Goal: Task Accomplishment & Management: Manage account settings

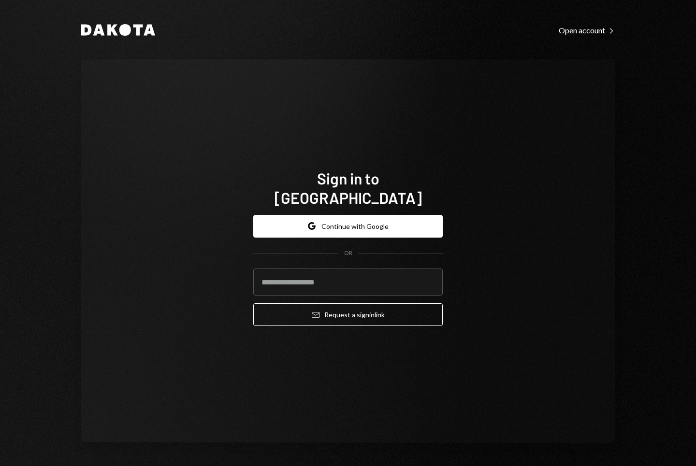
type input "**********"
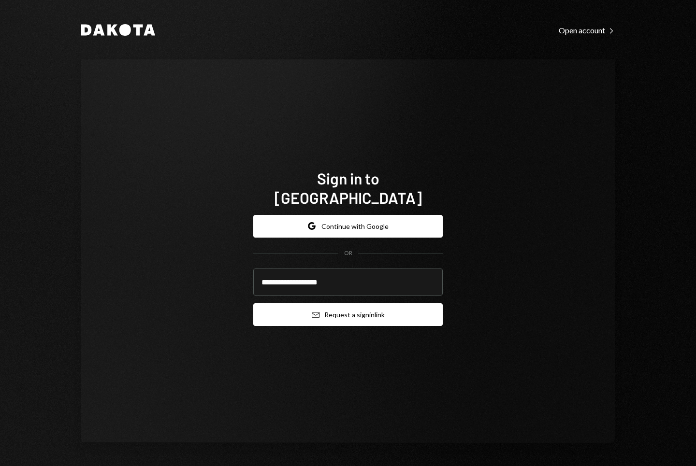
click at [349, 312] on button "Email Request a sign in link" at bounding box center [347, 314] width 189 height 23
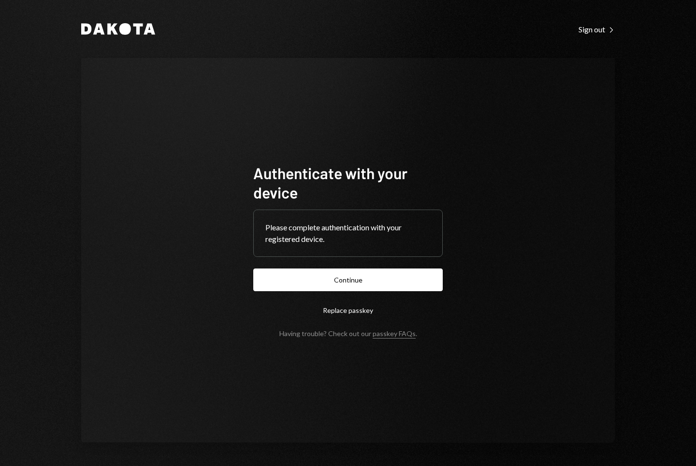
click at [691, 62] on div "Dakota Sign out Right Caret Authenticate with your device Please complete authe…" at bounding box center [348, 233] width 696 height 466
click at [378, 277] on button "Continue" at bounding box center [347, 280] width 189 height 23
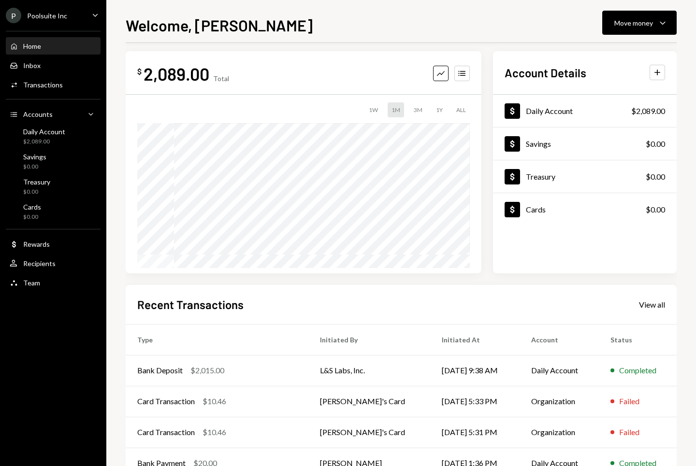
scroll to position [70, 0]
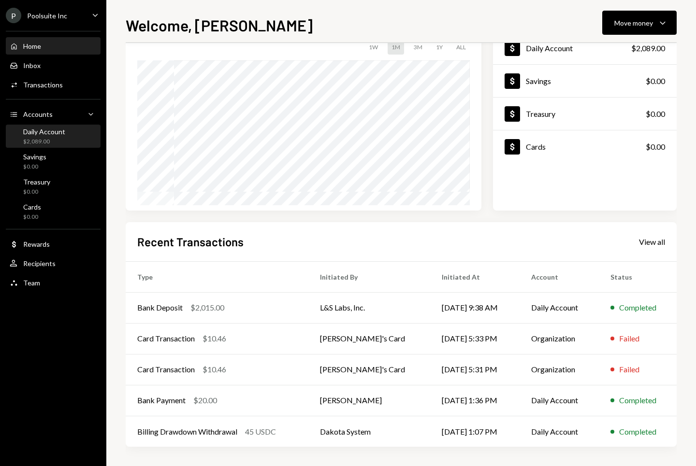
click at [43, 132] on div "Daily Account" at bounding box center [44, 132] width 42 height 8
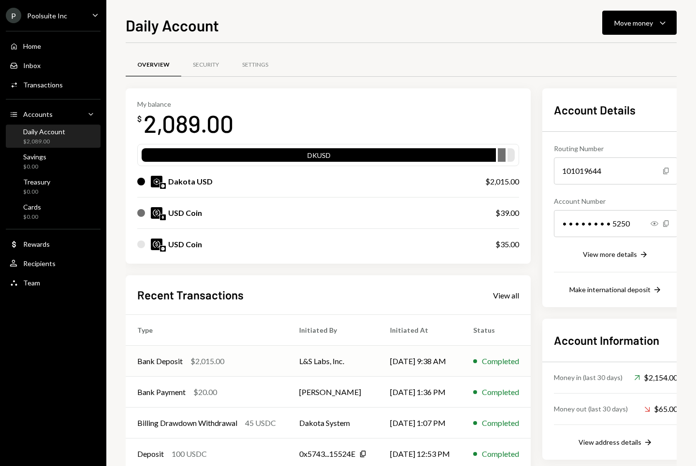
click at [228, 362] on div "Bank Deposit $2,015.00" at bounding box center [206, 362] width 139 height 12
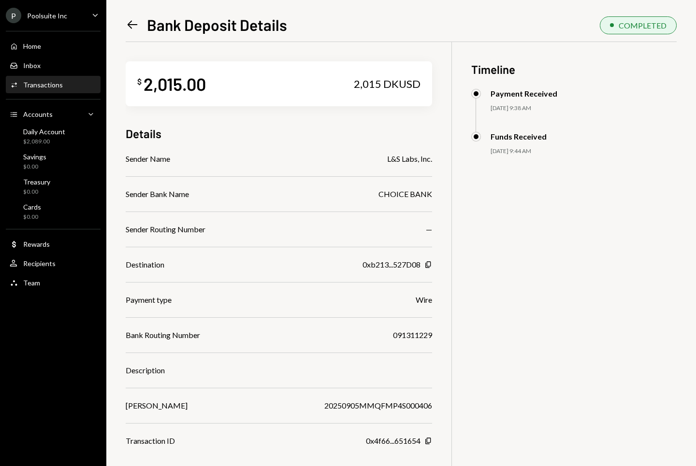
click at [391, 87] on div "2,015 DKUSD" at bounding box center [387, 84] width 67 height 14
click at [349, 124] on div "$ 2,015.00 2,015 DKUSD Details Sender Name L&S Labs, Inc. Sender Bank Name CHOI…" at bounding box center [279, 244] width 306 height 405
click at [57, 45] on div "Home Home" at bounding box center [53, 46] width 87 height 9
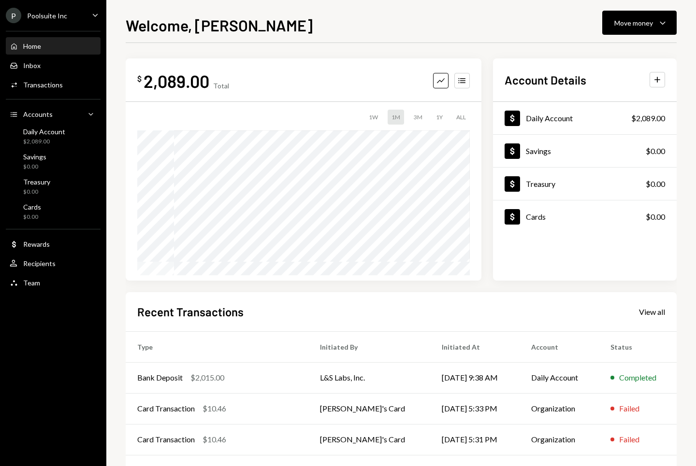
click at [62, 149] on div "Home Home Inbox Inbox Activities Transactions Accounts Accounts Caret Down Dail…" at bounding box center [53, 159] width 106 height 268
click at [62, 138] on div "$2,089.00" at bounding box center [44, 142] width 42 height 8
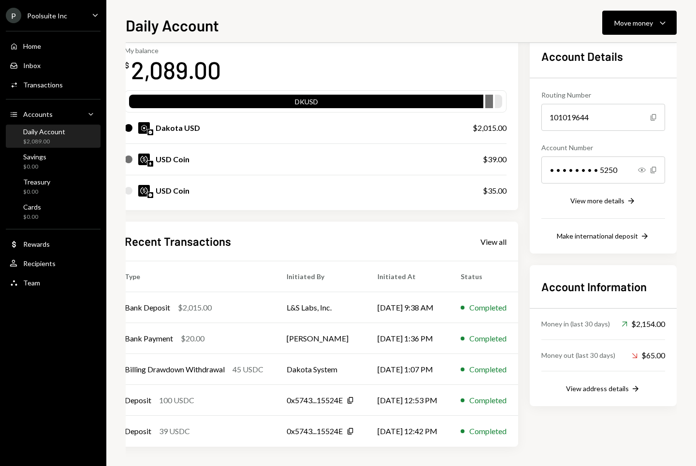
scroll to position [54, 0]
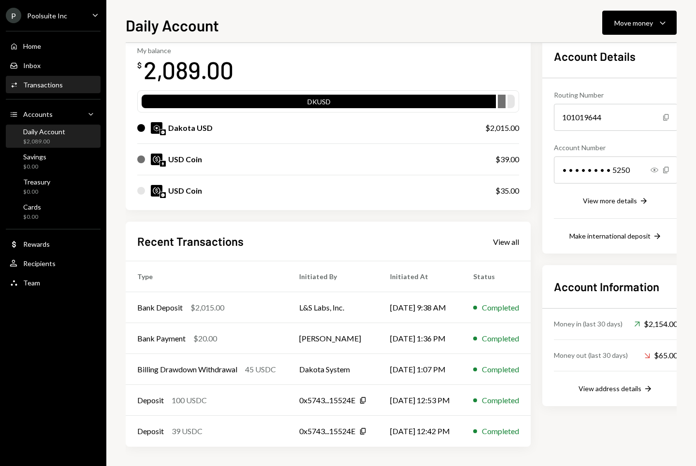
click at [47, 88] on div "Transactions" at bounding box center [43, 85] width 40 height 8
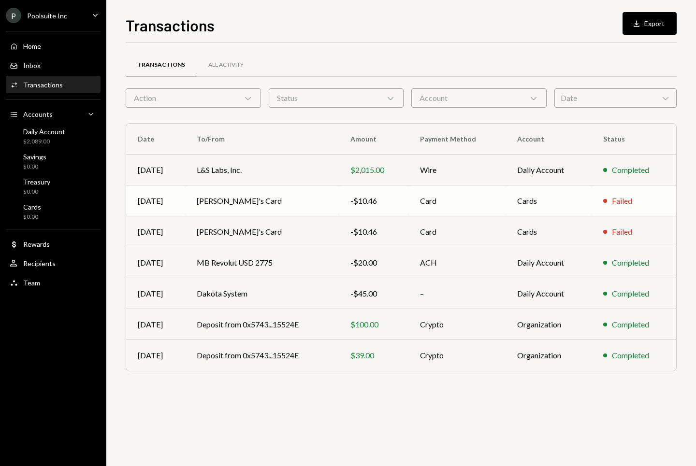
click at [296, 210] on td "[PERSON_NAME]'s Card" at bounding box center [261, 200] width 153 height 31
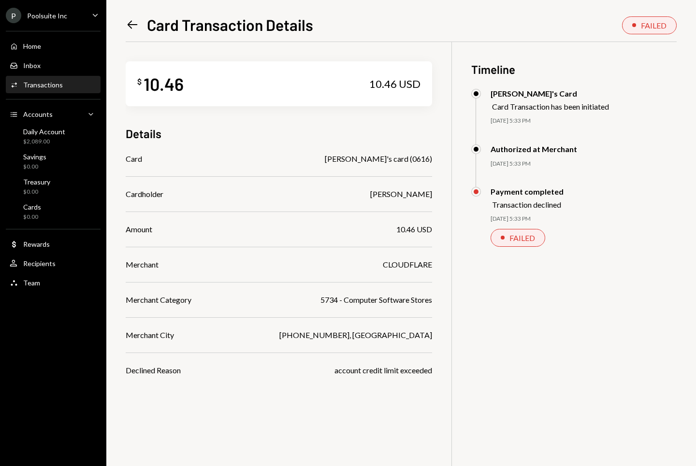
click at [518, 205] on div "Transaction declined" at bounding box center [527, 204] width 71 height 9
click at [130, 26] on icon "Left Arrow" at bounding box center [133, 25] width 14 height 14
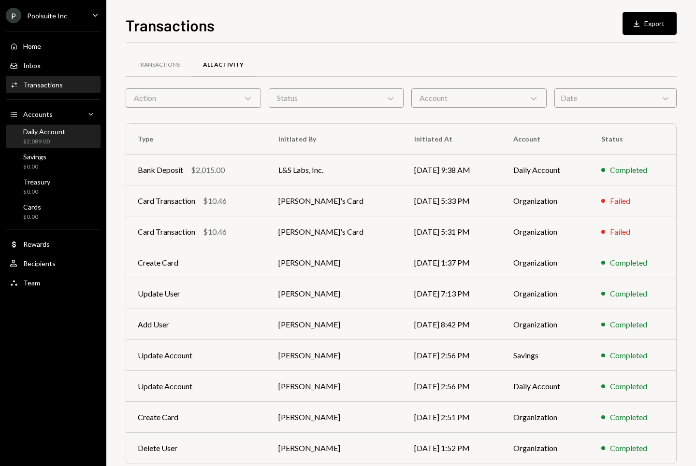
click at [56, 139] on div "$2,089.00" at bounding box center [44, 142] width 42 height 8
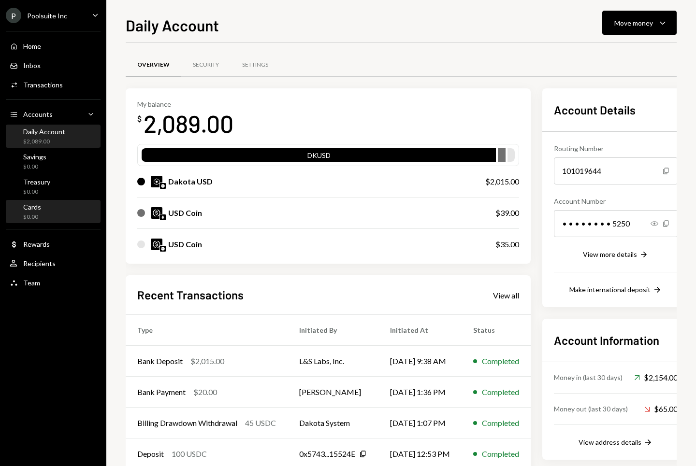
click at [47, 203] on div "Cards $0.00" at bounding box center [53, 212] width 87 height 18
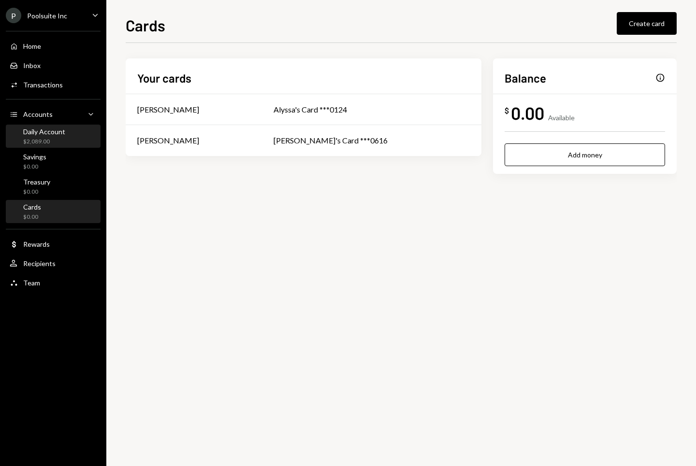
click at [53, 131] on div "Daily Account" at bounding box center [44, 132] width 42 height 8
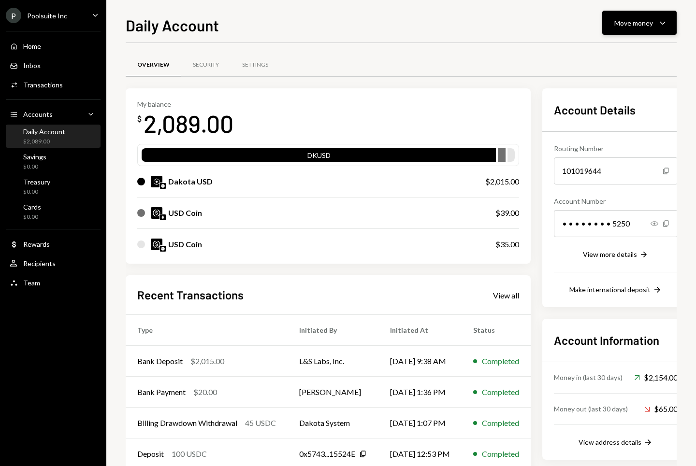
click at [662, 28] on icon "Caret Down" at bounding box center [662, 23] width 12 height 12
click at [614, 54] on div "Send" at bounding box center [631, 52] width 71 height 10
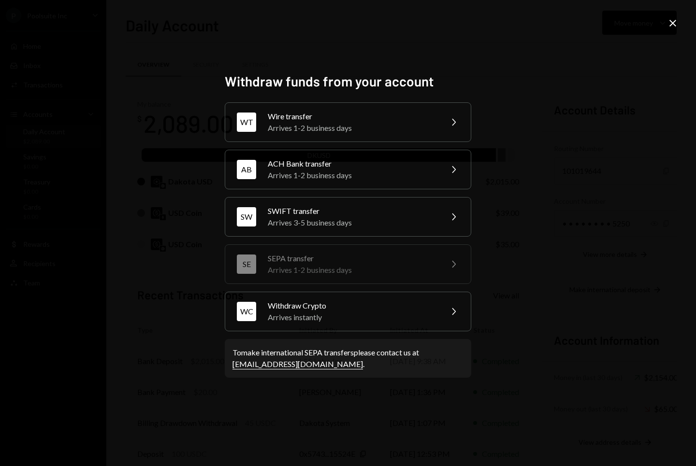
click at [677, 19] on icon "Close" at bounding box center [673, 23] width 12 height 12
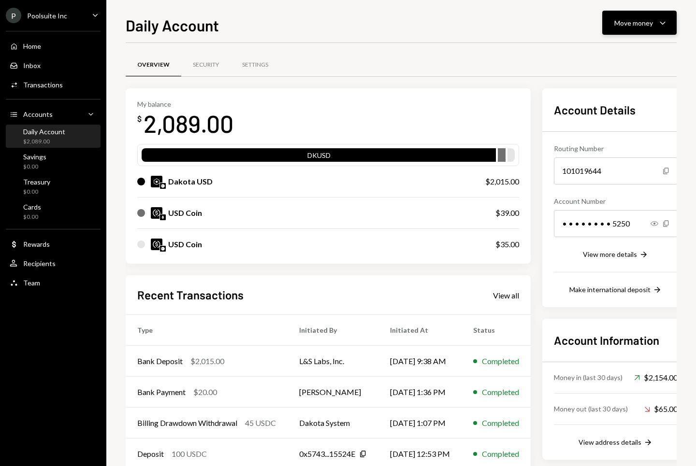
click at [650, 29] on button "Move money Caret Down" at bounding box center [639, 23] width 74 height 24
click at [615, 58] on div "Withdraw Send" at bounding box center [624, 52] width 97 height 22
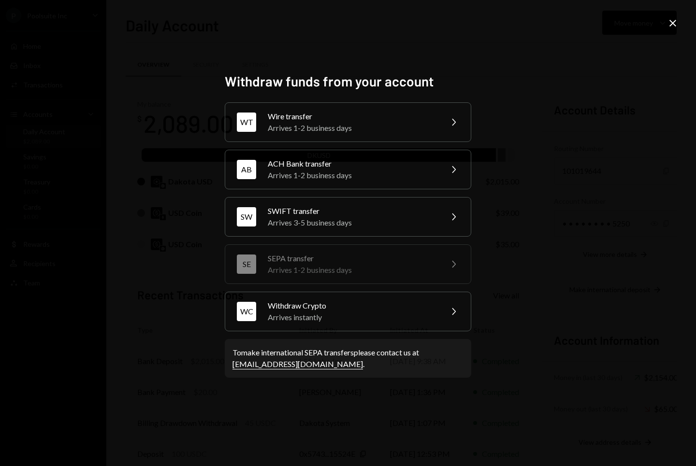
click at [672, 17] on icon "Close" at bounding box center [673, 23] width 12 height 12
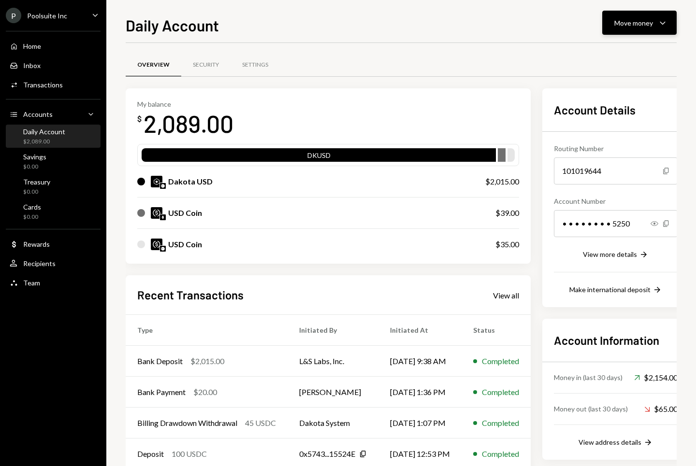
click at [635, 28] on div "Move money Caret Down" at bounding box center [639, 23] width 50 height 12
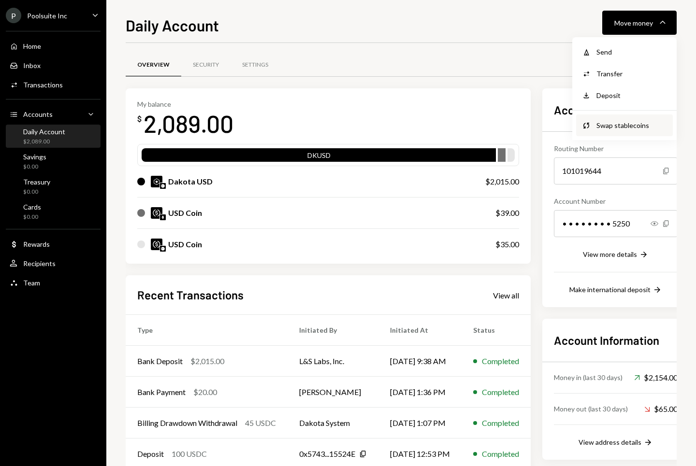
click at [609, 127] on div "Swap stablecoins" at bounding box center [631, 125] width 71 height 10
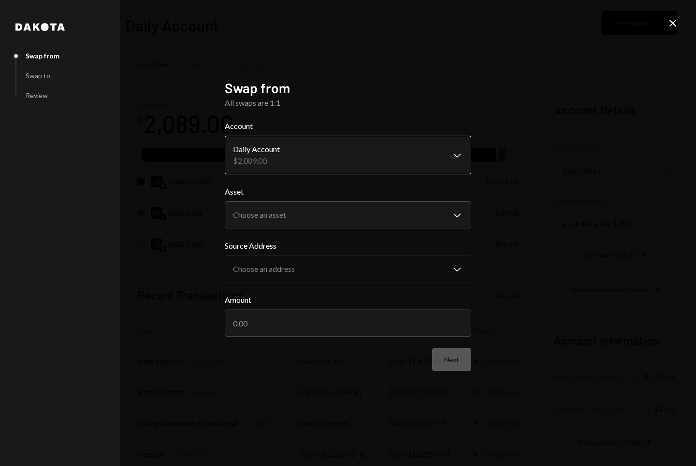
click at [319, 148] on body "P Poolsuite Inc Caret Down Home Home Inbox Inbox Activities Transactions Accoun…" at bounding box center [348, 233] width 696 height 466
click at [348, 104] on div "All swaps are 1:1" at bounding box center [348, 103] width 246 height 12
click at [315, 231] on form "**********" at bounding box center [348, 245] width 246 height 251
click at [320, 211] on body "P Poolsuite Inc Caret Down Home Home Inbox Inbox Activities Transactions Accoun…" at bounding box center [348, 233] width 696 height 466
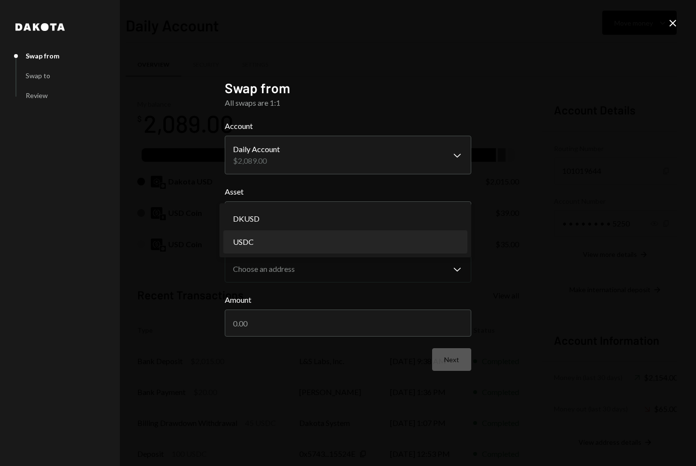
select select "****"
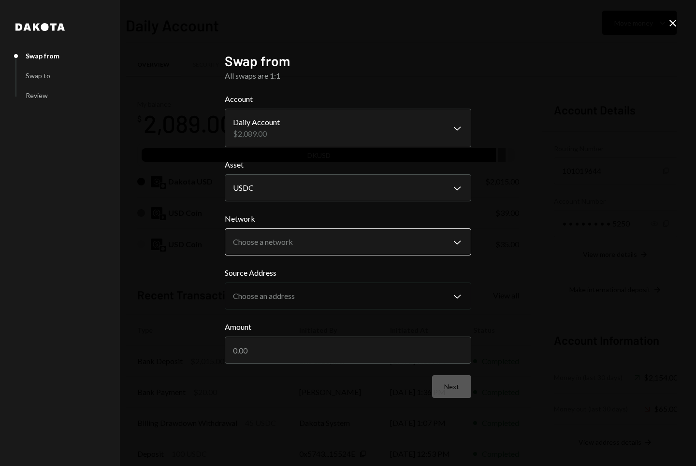
click at [302, 229] on button "Choose a network Chevron Down" at bounding box center [348, 241] width 246 height 27
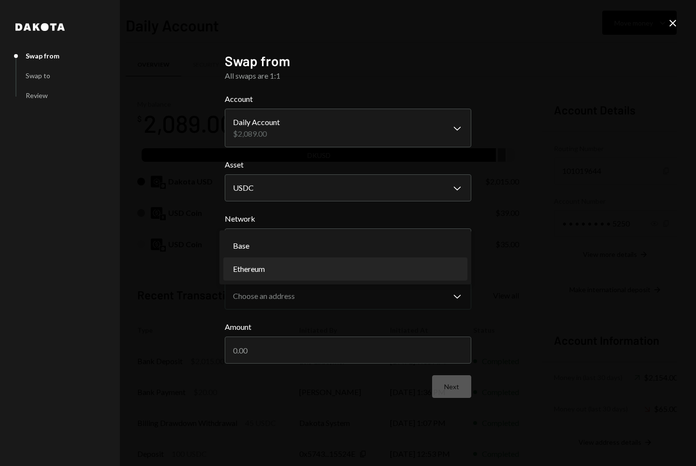
select select "**********"
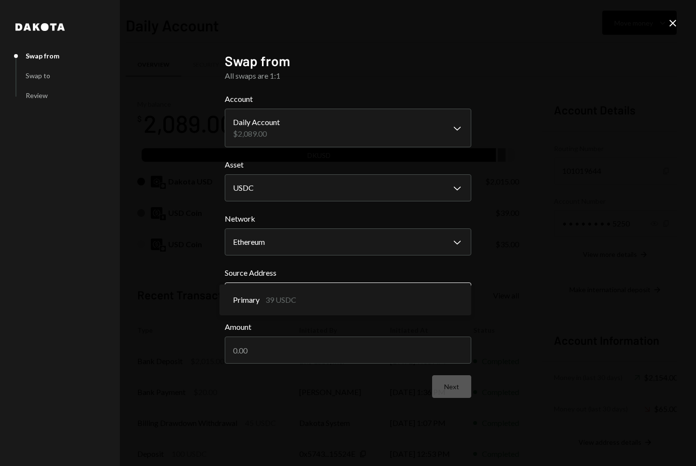
click at [375, 295] on body "P Poolsuite Inc Caret Down Home Home Inbox Inbox Activities Transactions Accoun…" at bounding box center [348, 233] width 696 height 466
click at [282, 194] on body "P Poolsuite Inc Caret Down Home Home Inbox Inbox Activities Transactions Accoun…" at bounding box center [348, 233] width 696 height 466
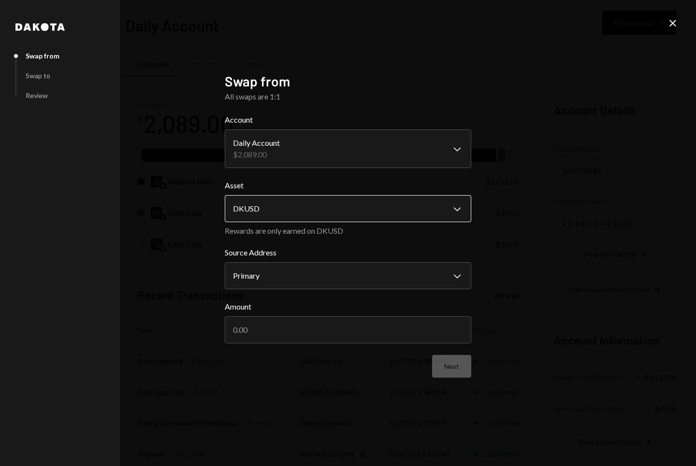
click at [269, 210] on body "P Poolsuite Inc Caret Down Home Home Inbox Inbox Activities Transactions Accoun…" at bounding box center [348, 233] width 696 height 466
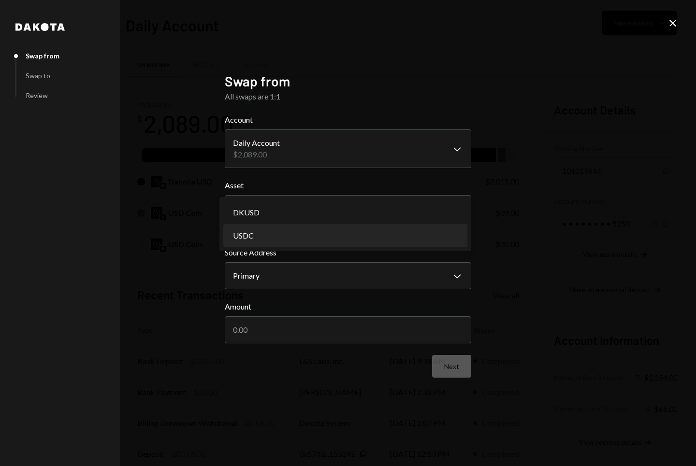
select select "****"
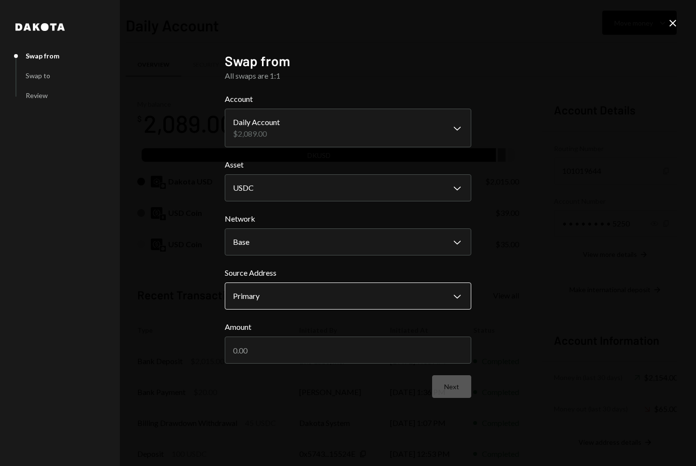
click at [299, 297] on body "P Poolsuite Inc Caret Down Home Home Inbox Inbox Activities Transactions Accoun…" at bounding box center [348, 233] width 696 height 466
click at [257, 352] on input "Amount" at bounding box center [348, 350] width 246 height 27
click at [264, 350] on input "Amount" at bounding box center [348, 350] width 246 height 27
click at [673, 24] on icon "Close" at bounding box center [673, 23] width 12 height 12
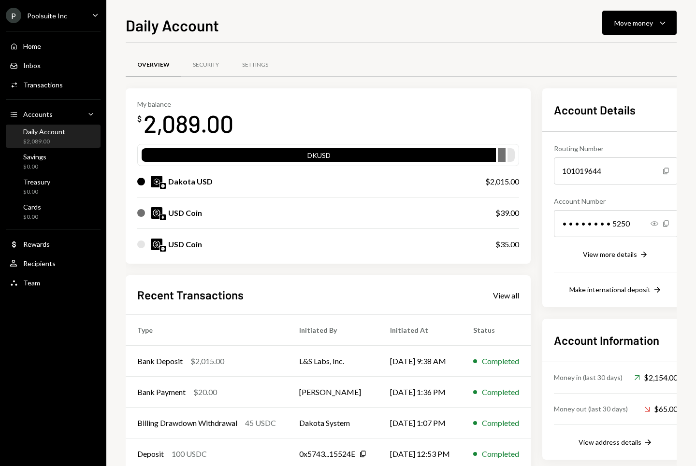
click at [547, 53] on div "Overview Security Settings" at bounding box center [401, 65] width 551 height 25
click at [656, 24] on icon "Caret Down" at bounding box center [662, 23] width 12 height 12
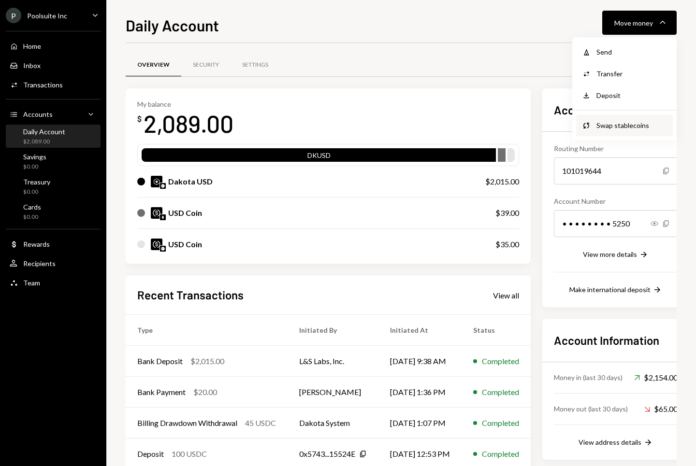
click at [608, 118] on div "Swap Swap stablecoins" at bounding box center [624, 125] width 97 height 22
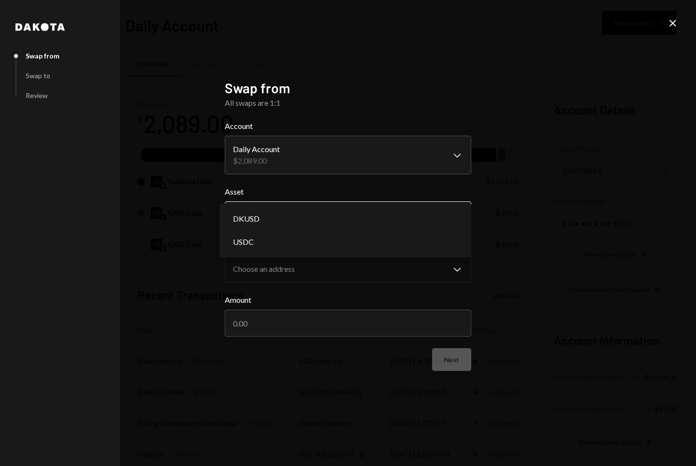
click at [300, 214] on body "P Poolsuite Inc Caret Down Home Home Inbox Inbox Activities Transactions Accoun…" at bounding box center [348, 233] width 696 height 466
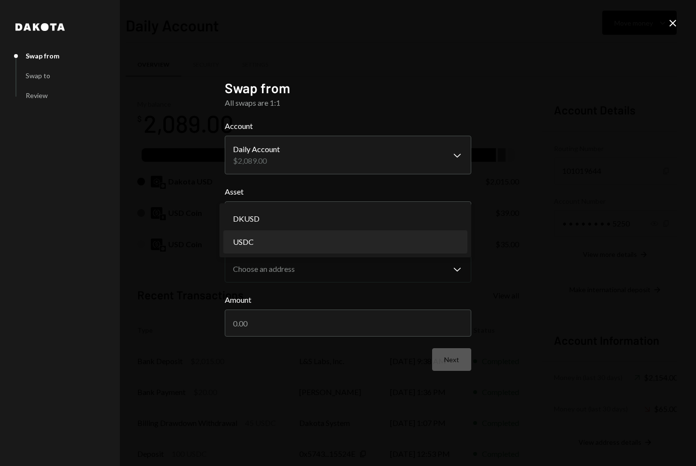
select select "****"
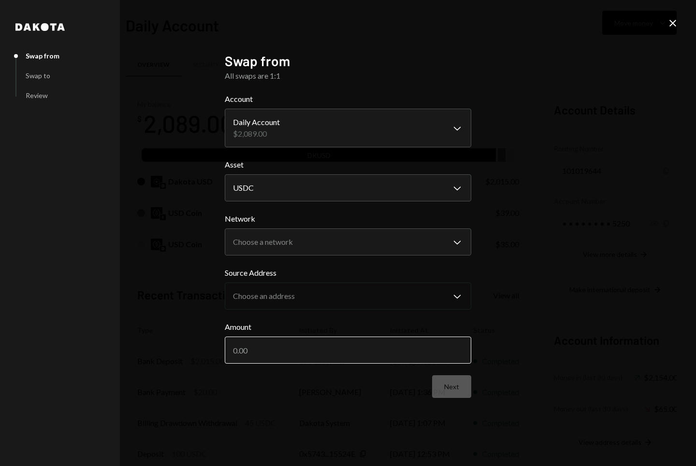
click at [351, 346] on input "Amount" at bounding box center [348, 350] width 246 height 27
type input "74"
click at [549, 267] on div "**********" at bounding box center [348, 233] width 696 height 466
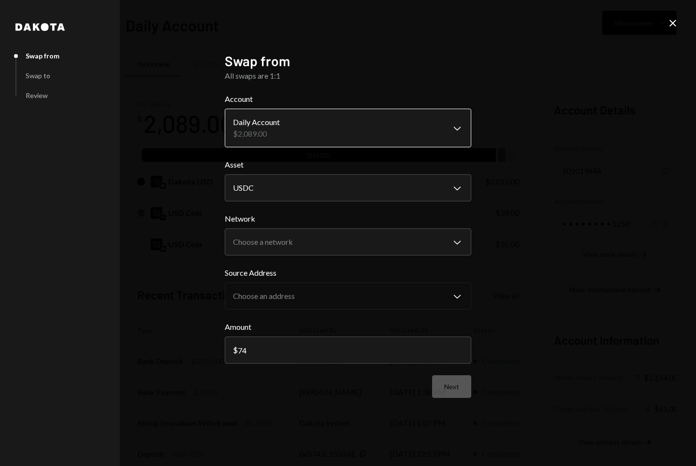
click at [319, 122] on body "P Poolsuite Inc Caret Down Home Home Inbox Inbox Activities Transactions Accoun…" at bounding box center [348, 233] width 696 height 466
click at [203, 130] on div "**********" at bounding box center [348, 233] width 696 height 466
click at [299, 136] on body "P Poolsuite Inc Caret Down Home Home Inbox Inbox Activities Transactions Accoun…" at bounding box center [348, 233] width 696 height 466
click at [461, 129] on body "P Poolsuite Inc Caret Down Home Home Inbox Inbox Activities Transactions Accoun…" at bounding box center [348, 233] width 696 height 466
click at [526, 165] on div "**********" at bounding box center [348, 233] width 696 height 466
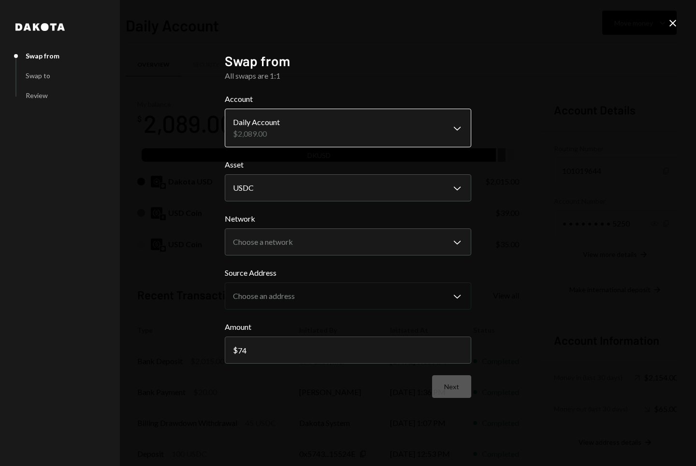
click at [458, 128] on body "P Poolsuite Inc Caret Down Home Home Inbox Inbox Activities Transactions Accoun…" at bounding box center [348, 233] width 696 height 466
click at [517, 137] on div "**********" at bounding box center [348, 233] width 696 height 466
click at [454, 387] on div "Next" at bounding box center [348, 386] width 246 height 23
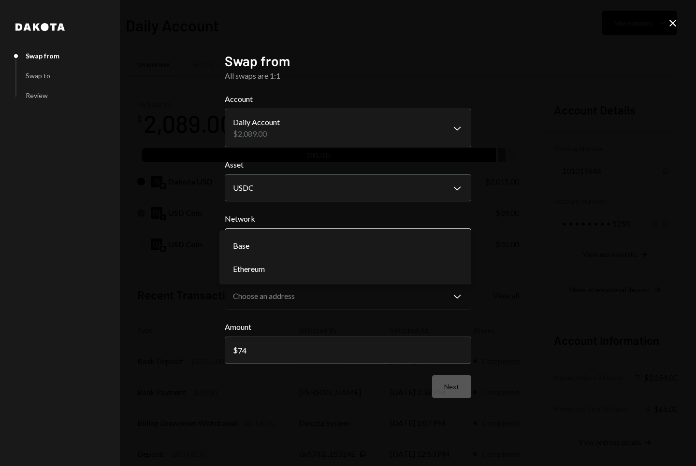
click at [355, 241] on body "P Poolsuite Inc Caret Down Home Home Inbox Inbox Activities Transactions Accoun…" at bounding box center [348, 233] width 696 height 466
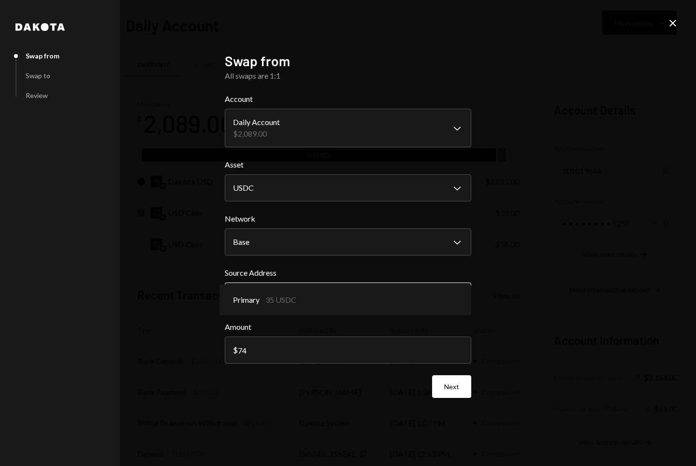
click at [338, 299] on body "P Poolsuite Inc Caret Down Home Home Inbox Inbox Activities Transactions Accoun…" at bounding box center [348, 233] width 696 height 466
click at [315, 302] on body "P Poolsuite Inc Caret Down Home Home Inbox Inbox Activities Transactions Accoun…" at bounding box center [348, 233] width 696 height 466
click at [387, 240] on body "P Poolsuite Inc Caret Down Home Home Inbox Inbox Activities Transactions Accoun…" at bounding box center [348, 233] width 696 height 466
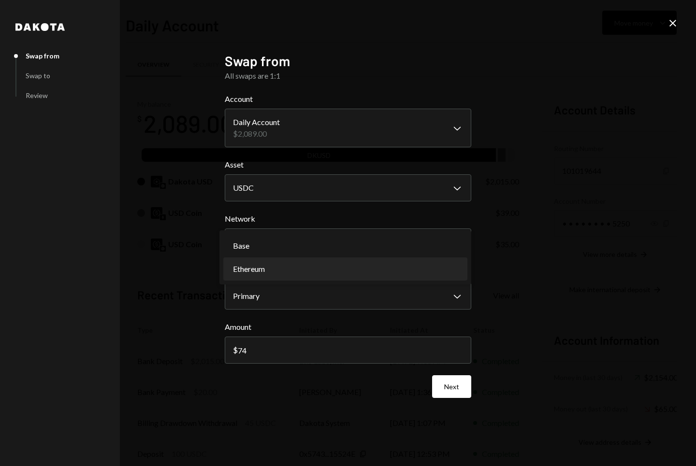
select select "**********"
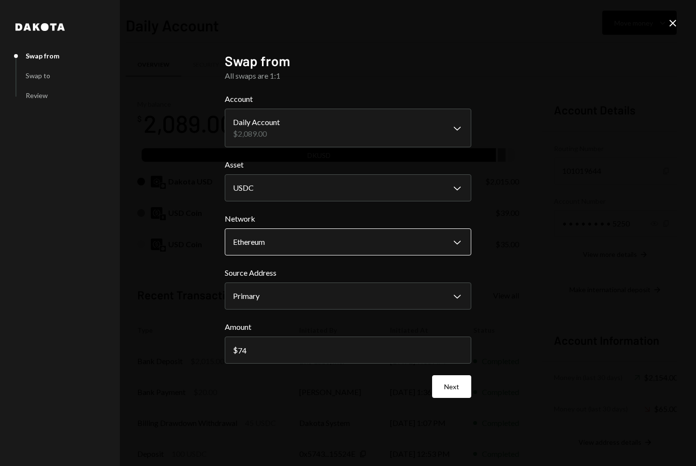
click at [381, 244] on body "P Poolsuite Inc Caret Down Home Home Inbox Inbox Activities Transactions Accoun…" at bounding box center [348, 233] width 696 height 466
click at [285, 335] on div "Amount $ 74" at bounding box center [348, 342] width 246 height 43
click at [284, 345] on input "74" at bounding box center [348, 350] width 246 height 27
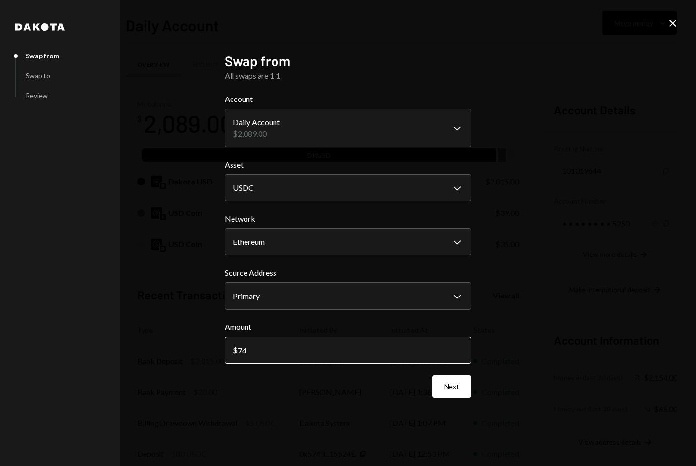
click at [284, 345] on input "74" at bounding box center [348, 350] width 246 height 27
click at [162, 341] on div "**********" at bounding box center [348, 233] width 696 height 466
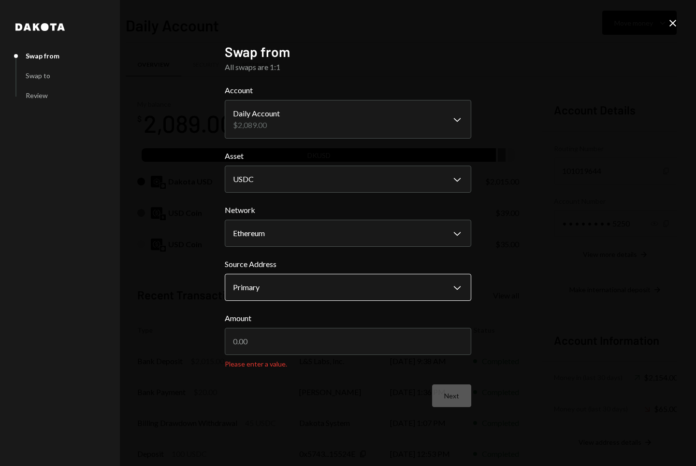
click at [403, 293] on body "P Poolsuite Inc Caret Down Home Home Inbox Inbox Activities Transactions Accoun…" at bounding box center [348, 233] width 696 height 466
click at [275, 342] on input "Amount" at bounding box center [348, 341] width 246 height 27
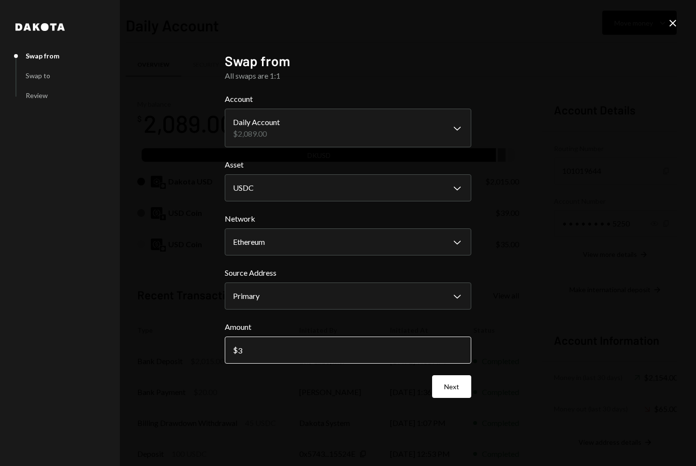
type input "39"
click at [442, 391] on button "Next" at bounding box center [451, 386] width 39 height 23
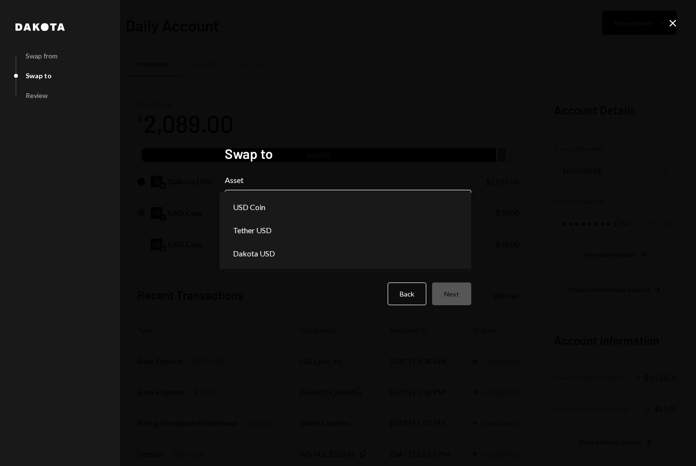
click at [322, 205] on body "P Poolsuite Inc Caret Down Home Home Inbox Inbox Activities Transactions Accoun…" at bounding box center [348, 233] width 696 height 466
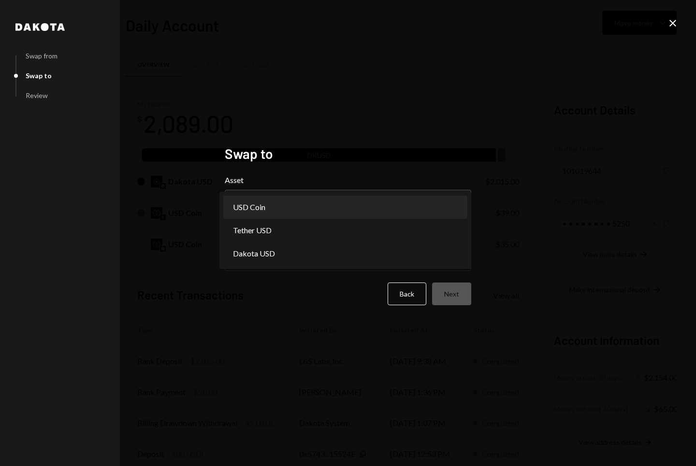
select select "****"
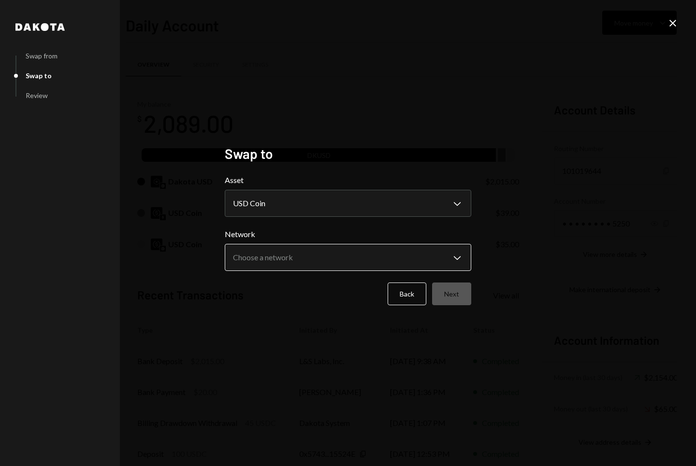
click at [284, 267] on body "P Poolsuite Inc Caret Down Home Home Inbox Inbox Activities Transactions Accoun…" at bounding box center [348, 233] width 696 height 466
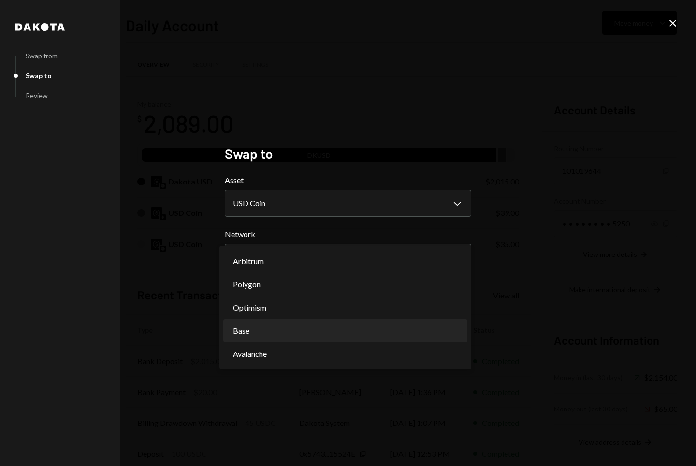
select select "**********"
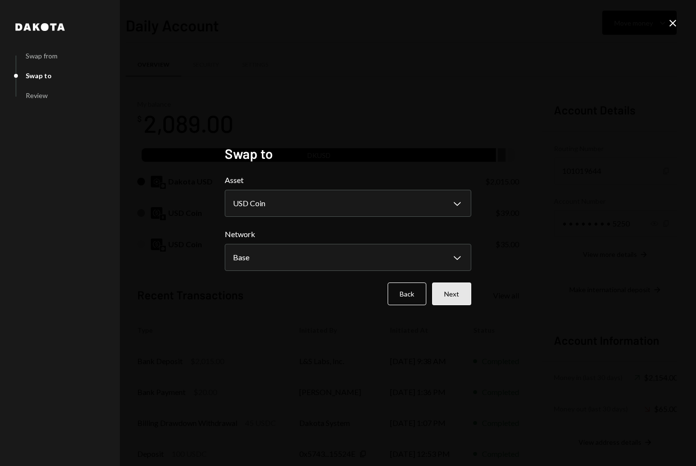
click at [448, 299] on button "Next" at bounding box center [451, 294] width 39 height 23
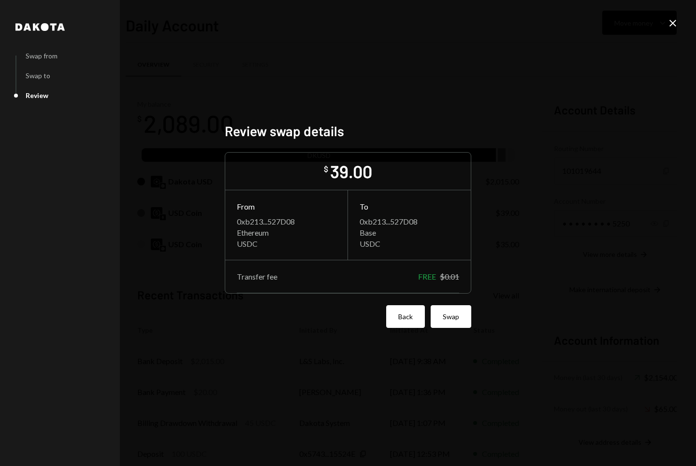
click at [406, 321] on button "Back" at bounding box center [405, 316] width 39 height 23
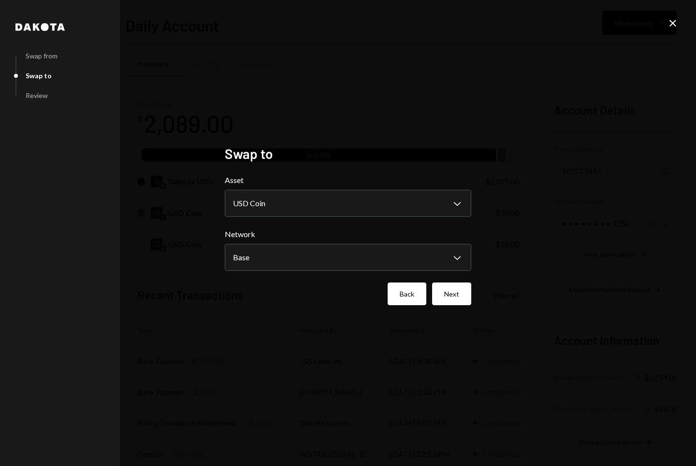
click at [406, 297] on button "Back" at bounding box center [406, 294] width 39 height 23
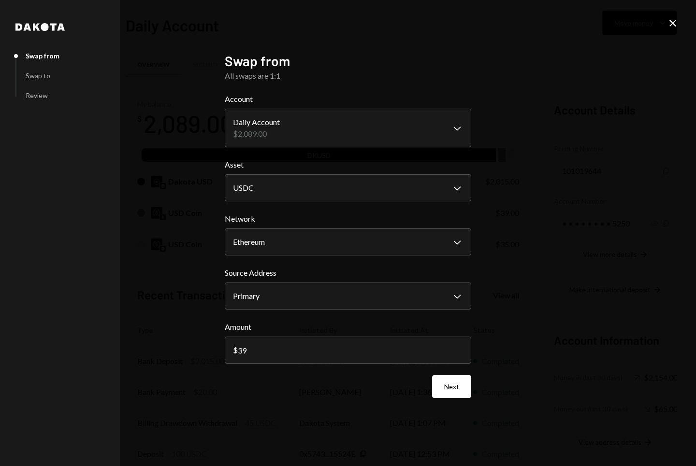
click at [670, 23] on icon "Close" at bounding box center [673, 23] width 12 height 12
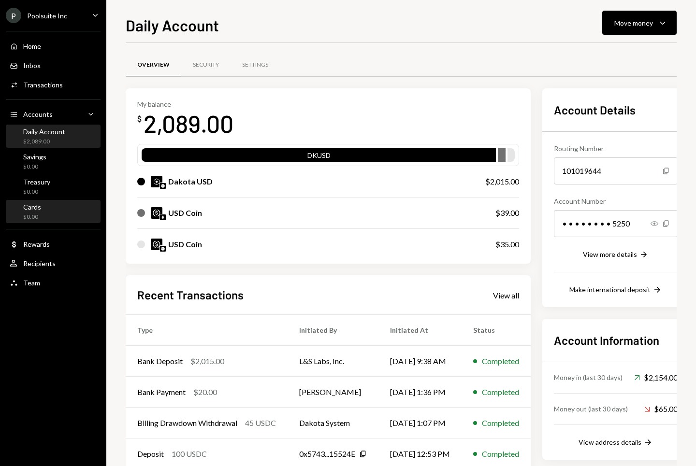
click at [31, 215] on div "$0.00" at bounding box center [32, 217] width 18 height 8
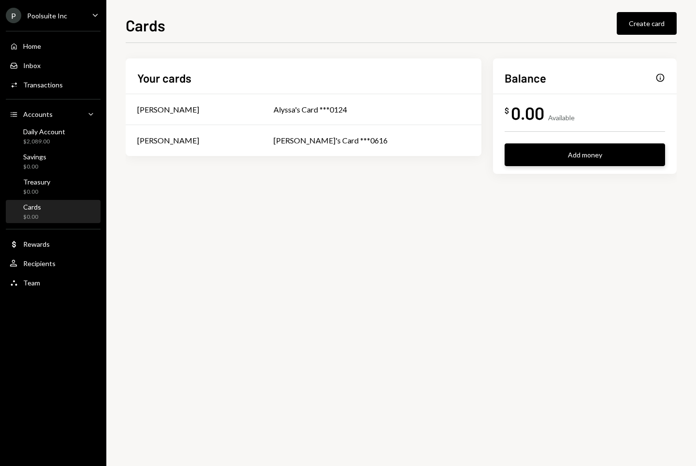
click at [604, 161] on button "Add money" at bounding box center [584, 154] width 160 height 23
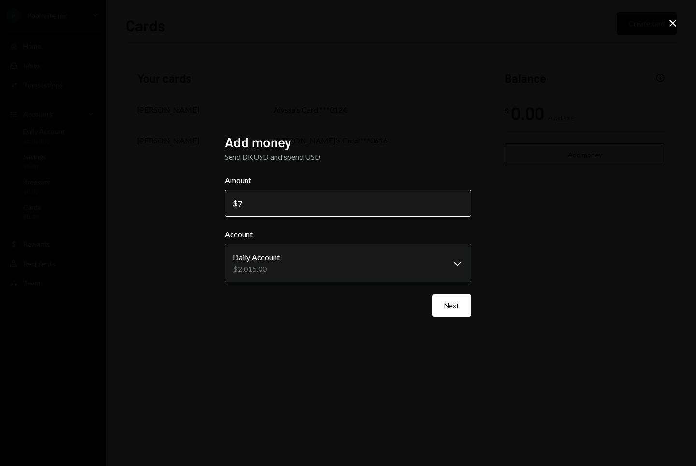
click at [285, 203] on input "7" at bounding box center [348, 203] width 246 height 27
type input "74"
click at [454, 304] on button "Next" at bounding box center [451, 305] width 39 height 23
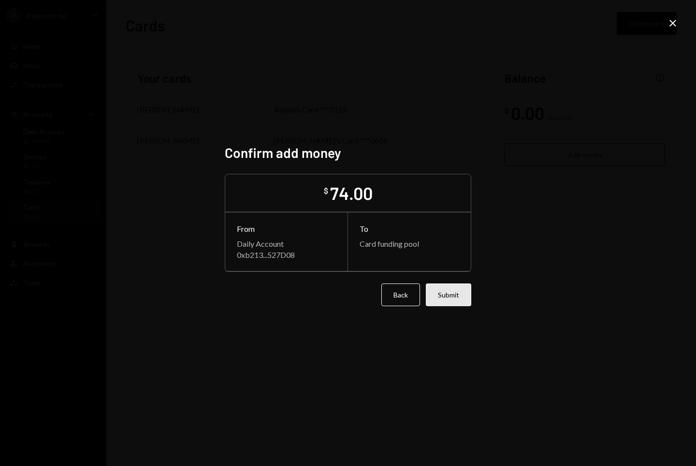
click at [445, 298] on button "Submit" at bounding box center [448, 295] width 45 height 23
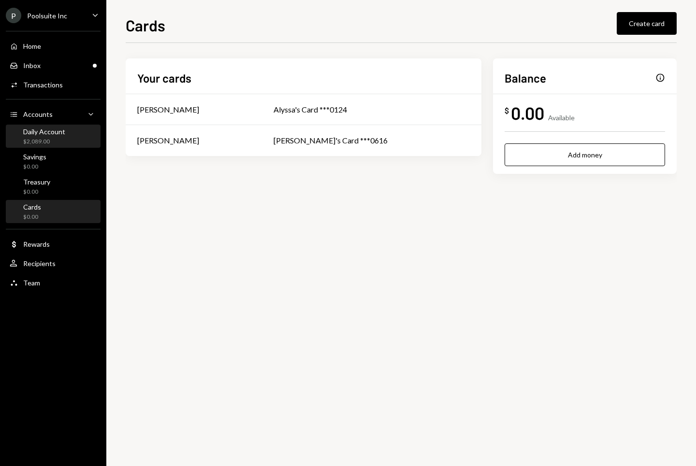
click at [56, 142] on div "$2,089.00" at bounding box center [44, 142] width 42 height 8
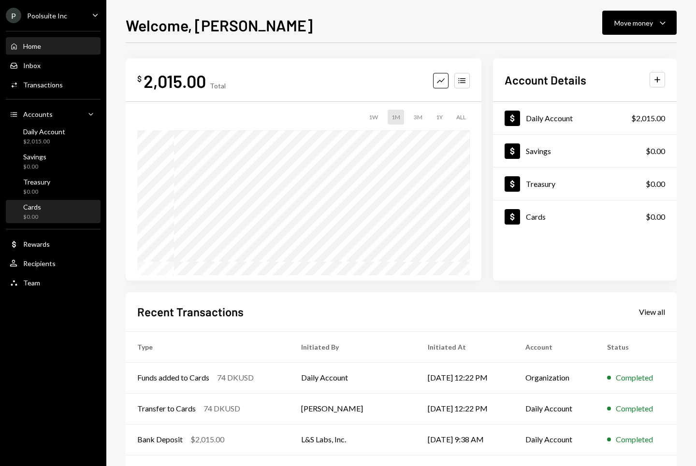
click at [57, 210] on div "Cards $0.00" at bounding box center [53, 212] width 87 height 18
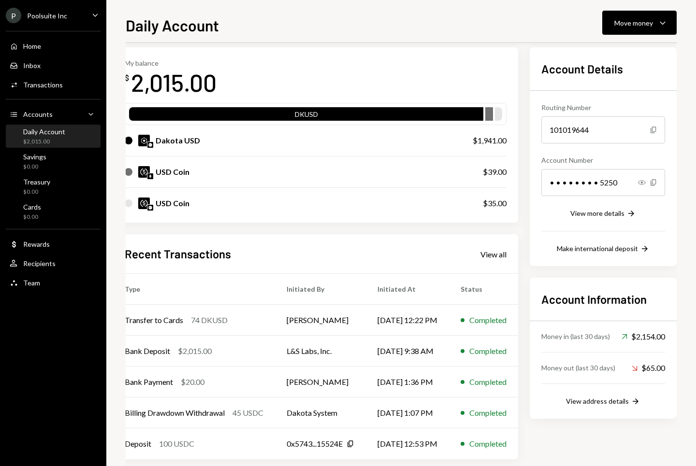
scroll to position [41, 0]
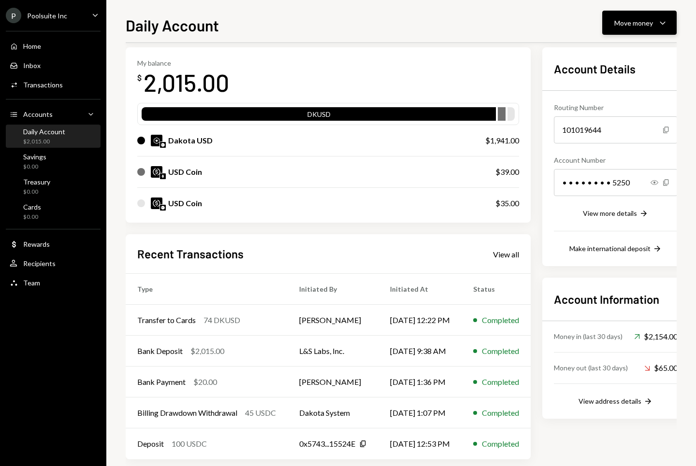
click at [670, 31] on button "Move money Caret Down" at bounding box center [639, 23] width 74 height 24
click at [628, 115] on div "Swap Swap stablecoins" at bounding box center [624, 125] width 97 height 22
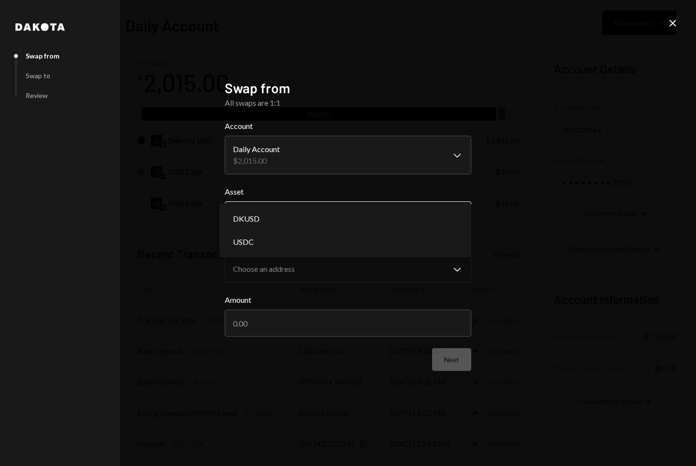
click at [393, 215] on body "P Poolsuite Inc Caret Down Home Home Inbox Inbox Activities Transactions Accoun…" at bounding box center [348, 233] width 696 height 466
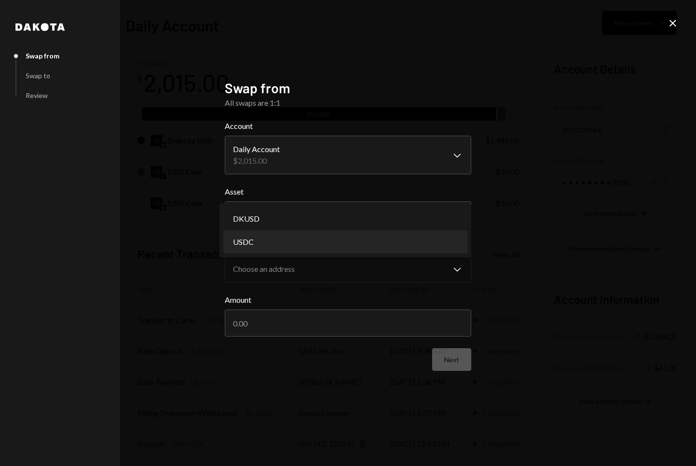
select select "****"
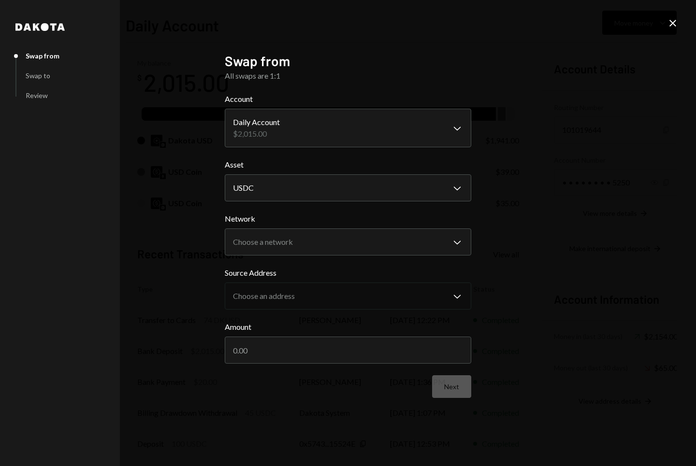
click at [543, 223] on div "**********" at bounding box center [348, 233] width 696 height 466
click at [464, 235] on body "P Poolsuite Inc Caret Down Home Home Inbox Inbox Activities Transactions Accoun…" at bounding box center [348, 233] width 696 height 466
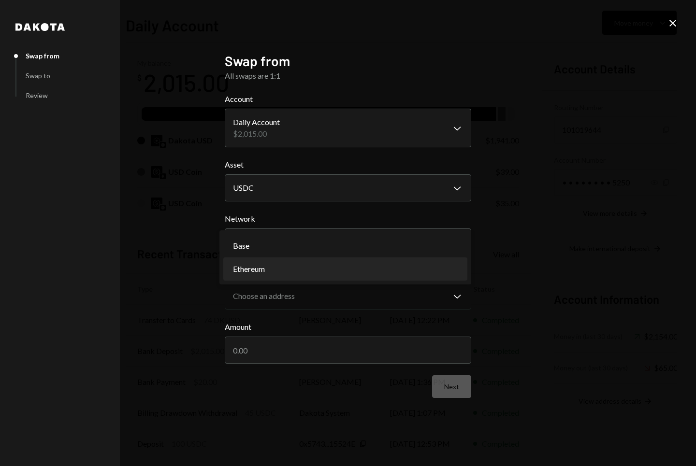
select select "**********"
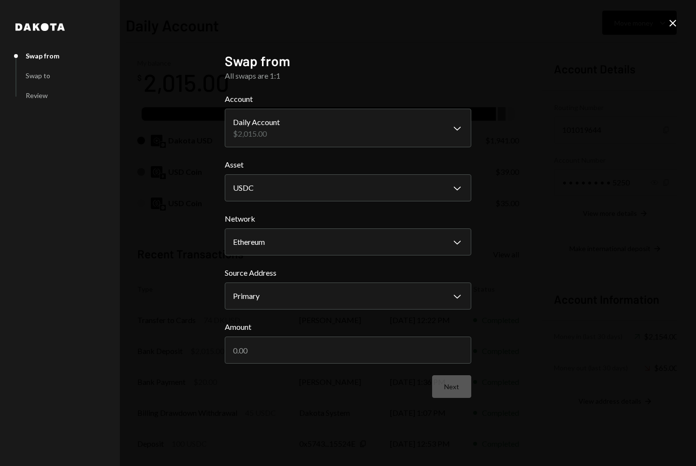
click at [532, 253] on div "**********" at bounding box center [348, 233] width 696 height 466
click at [446, 293] on body "P Poolsuite Inc Caret Down Home Home Inbox Inbox Activities Transactions Accoun…" at bounding box center [348, 233] width 696 height 466
click at [329, 353] on input "Amount" at bounding box center [348, 350] width 246 height 27
type input "39"
click at [452, 393] on button "Next" at bounding box center [451, 386] width 39 height 23
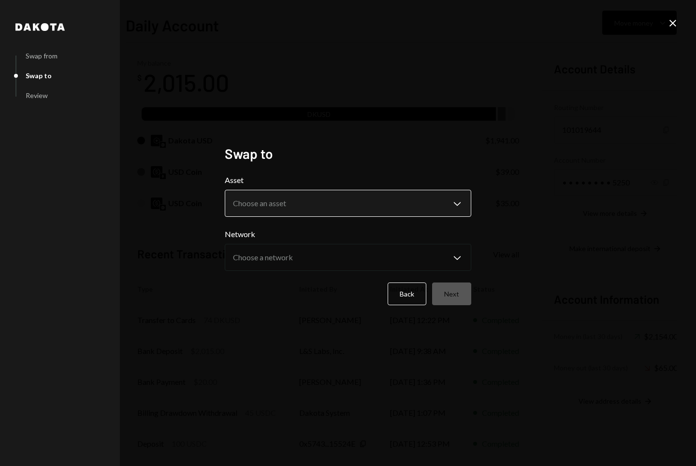
click at [291, 204] on body "P Poolsuite Inc Caret Down Home Home Inbox Inbox Activities Transactions Accoun…" at bounding box center [348, 233] width 696 height 466
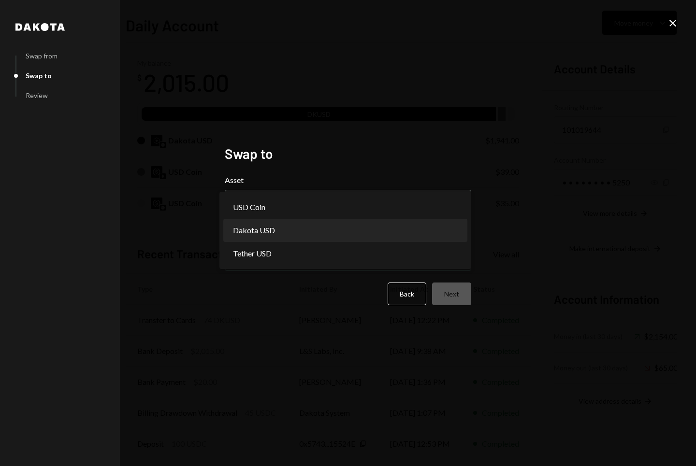
select select "*****"
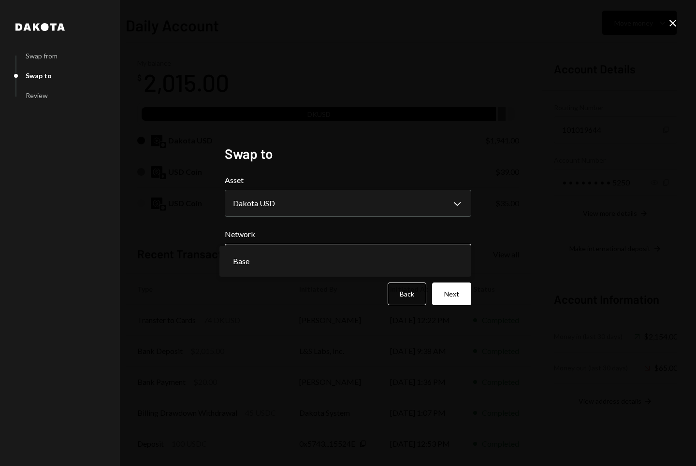
click at [450, 261] on body "P Poolsuite Inc Caret Down Home Home Inbox Inbox Activities Transactions Accoun…" at bounding box center [348, 233] width 696 height 466
click at [450, 290] on button "Next" at bounding box center [451, 294] width 39 height 23
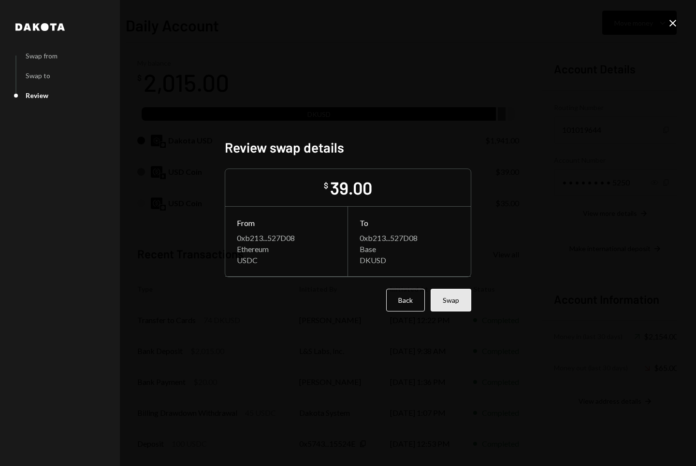
click at [463, 305] on button "Swap" at bounding box center [450, 300] width 41 height 23
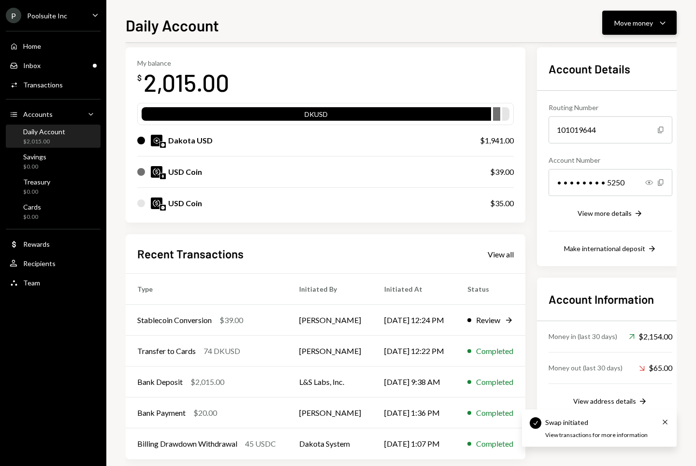
click at [644, 25] on div "Move money" at bounding box center [633, 23] width 39 height 10
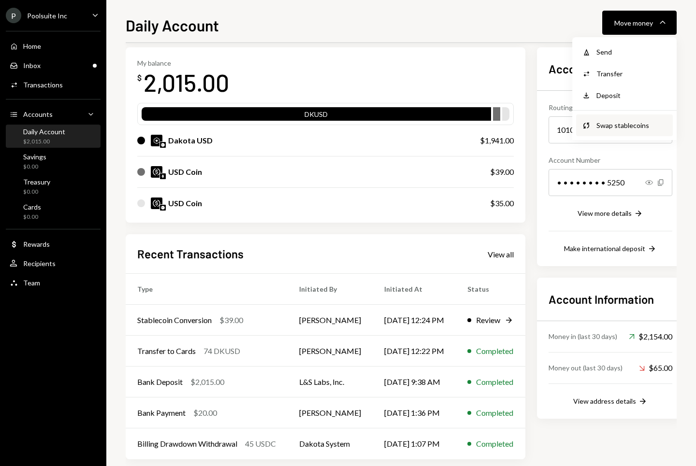
click at [612, 119] on div "Swap Swap stablecoins" at bounding box center [624, 125] width 97 height 22
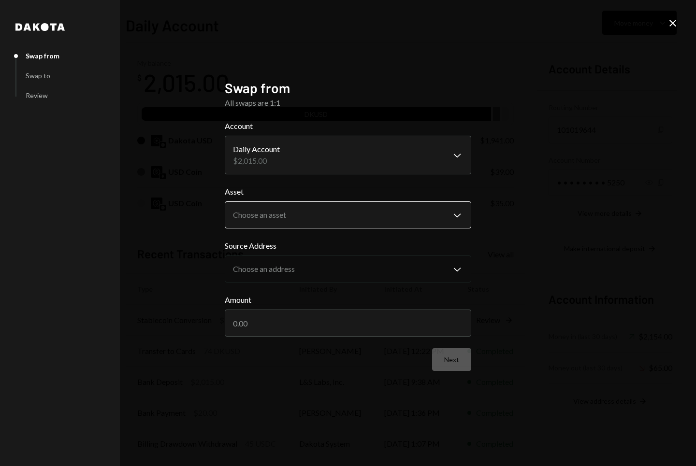
click at [328, 227] on body "P Poolsuite Inc Caret Down Home Home Inbox Inbox Activities Transactions Accoun…" at bounding box center [348, 233] width 696 height 466
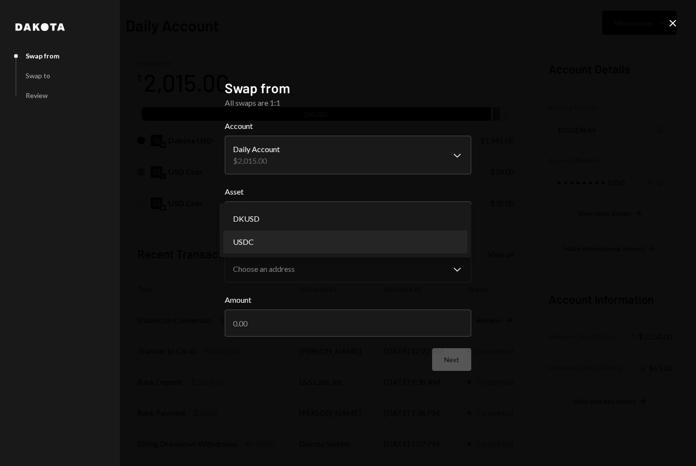
select select "****"
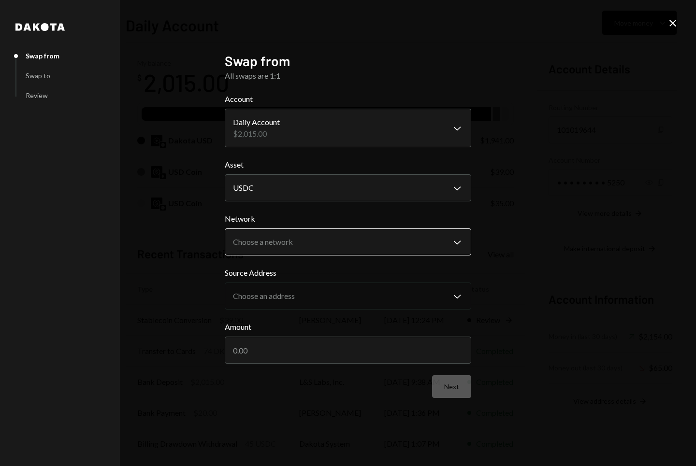
click at [285, 243] on body "P Poolsuite Inc Caret Down Home Home Inbox Inbox Activities Transactions Accoun…" at bounding box center [348, 233] width 696 height 466
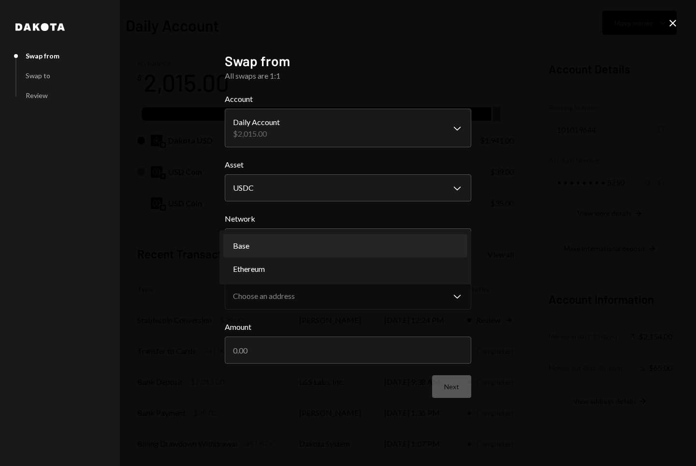
select select "**********"
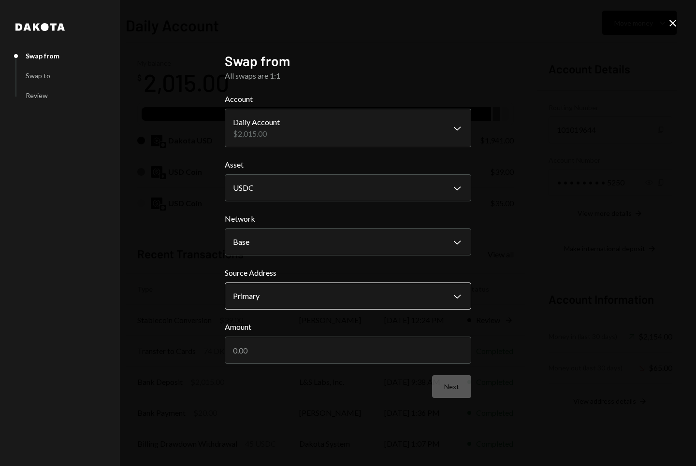
click at [284, 299] on body "P Poolsuite Inc Caret Down Home Home Inbox Inbox Activities Transactions Accoun…" at bounding box center [348, 233] width 696 height 466
click at [273, 351] on input "Amount" at bounding box center [348, 350] width 246 height 27
type input "35"
click at [445, 387] on button "Next" at bounding box center [451, 386] width 39 height 23
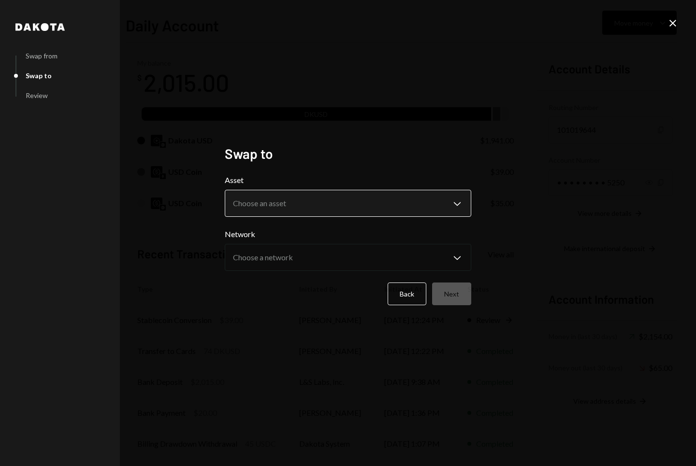
click at [317, 205] on body "P Poolsuite Inc Caret Down Home Home Inbox Inbox Activities Transactions Accoun…" at bounding box center [348, 233] width 696 height 466
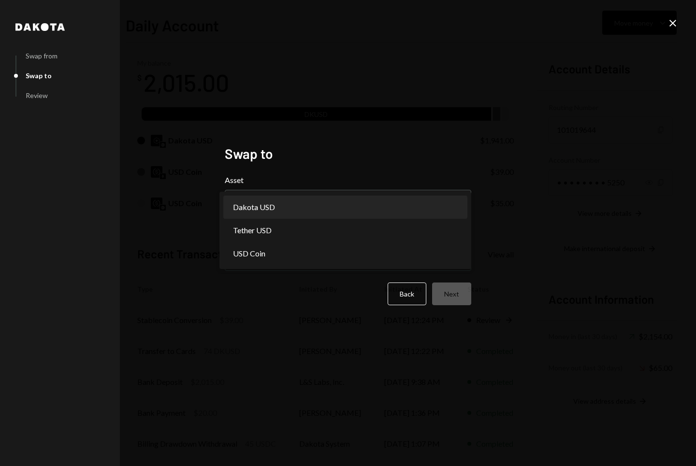
select select "*****"
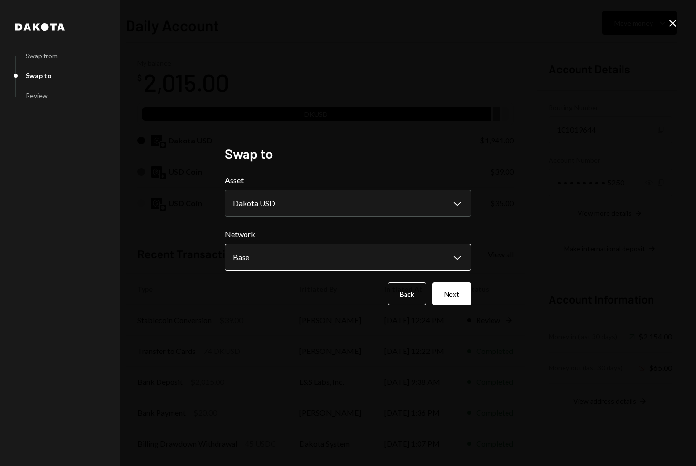
click at [278, 252] on body "P Poolsuite Inc Caret Down Home Home Inbox Inbox Activities Transactions Accoun…" at bounding box center [348, 233] width 696 height 466
click at [454, 298] on button "Next" at bounding box center [451, 294] width 39 height 23
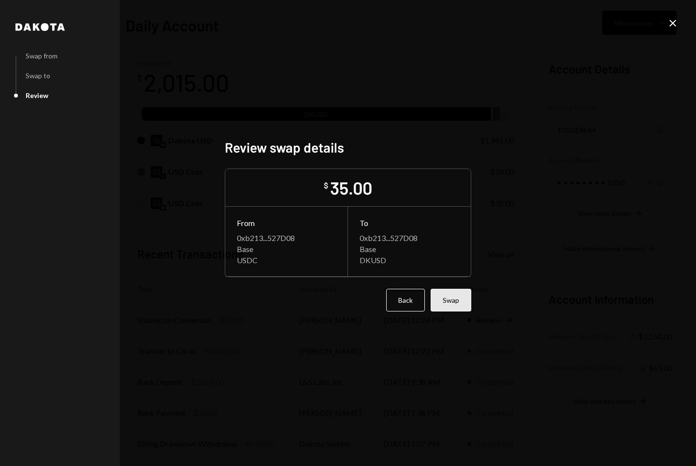
click at [462, 302] on button "Swap" at bounding box center [450, 300] width 41 height 23
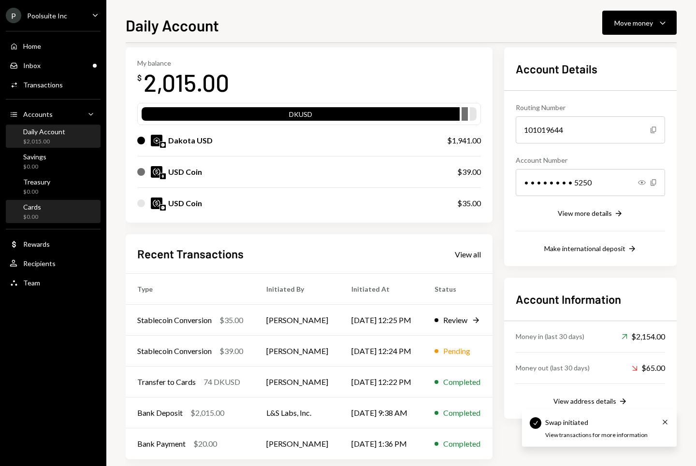
click at [63, 205] on div "Cards $0.00" at bounding box center [53, 212] width 87 height 18
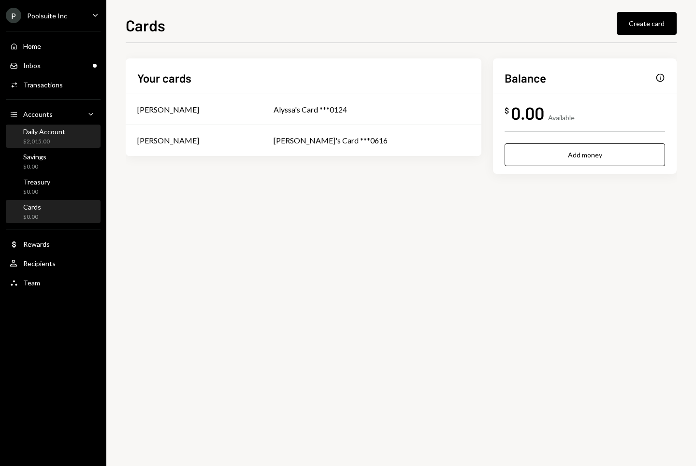
click at [52, 131] on div "Daily Account" at bounding box center [44, 132] width 42 height 8
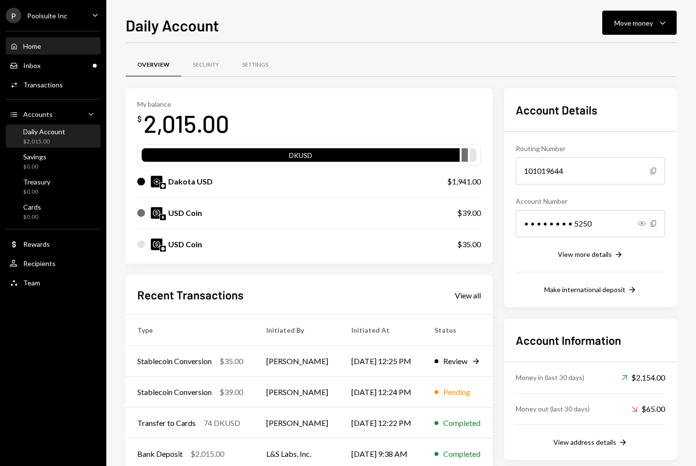
click at [43, 42] on div "Home Home" at bounding box center [53, 46] width 87 height 9
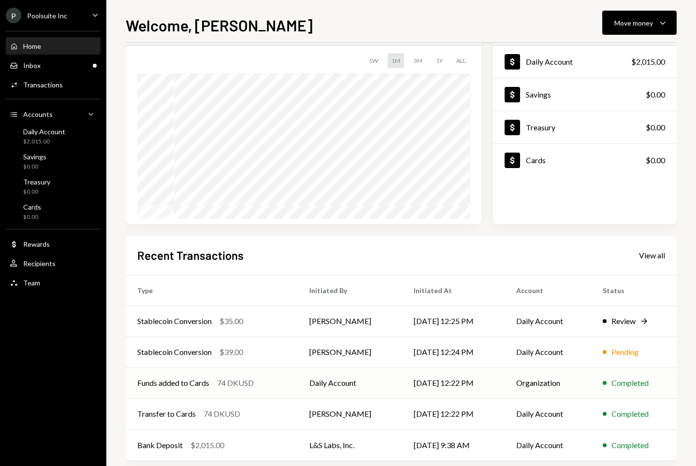
scroll to position [57, 0]
click at [504, 379] on td "Organization" at bounding box center [547, 382] width 86 height 31
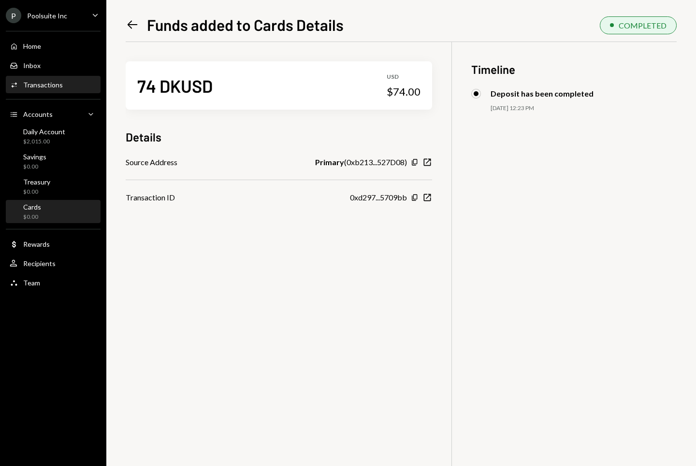
click at [50, 214] on div "Cards $0.00" at bounding box center [53, 212] width 87 height 18
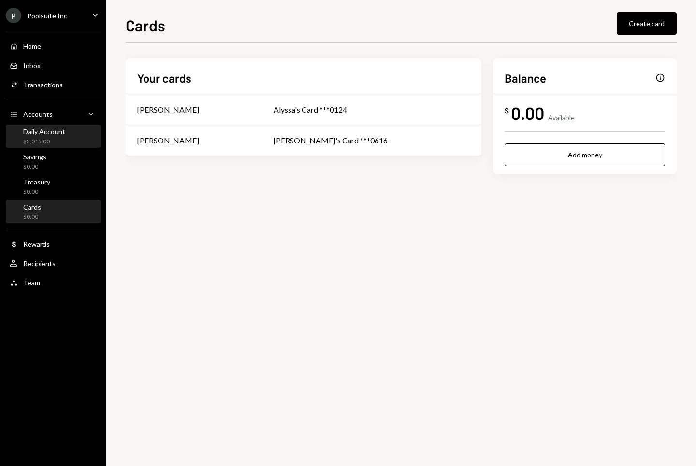
click at [51, 142] on div "$2,015.00" at bounding box center [44, 142] width 42 height 8
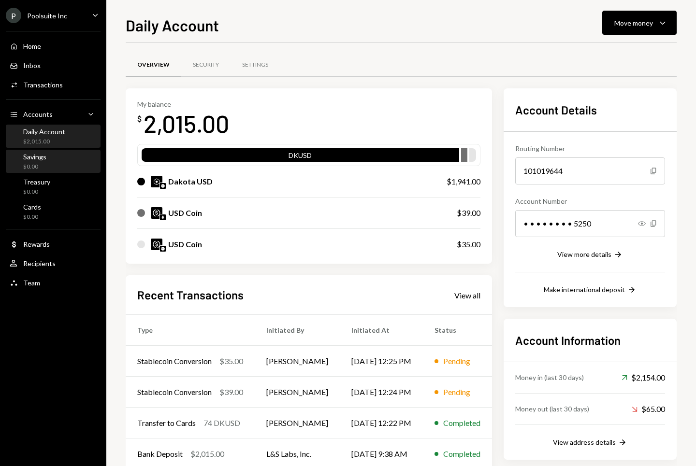
click at [41, 160] on div "Savings" at bounding box center [34, 157] width 23 height 8
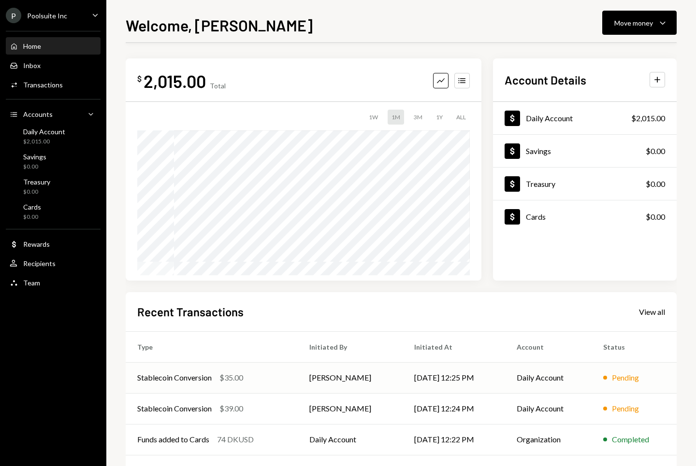
scroll to position [70, 0]
click at [37, 69] on div "Inbox" at bounding box center [31, 65] width 17 height 8
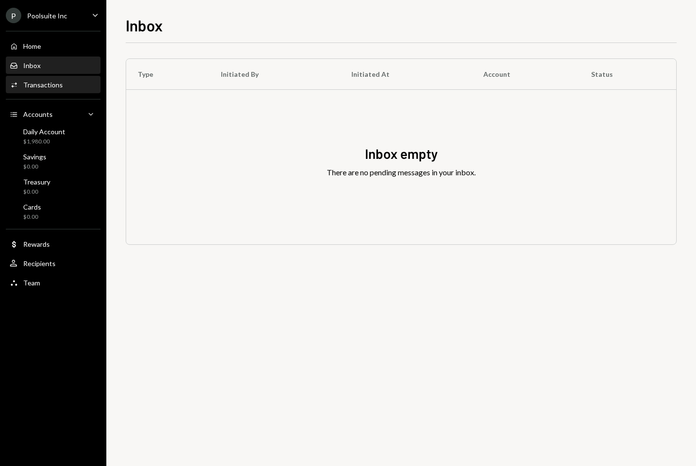
click at [41, 82] on div "Transactions" at bounding box center [43, 85] width 40 height 8
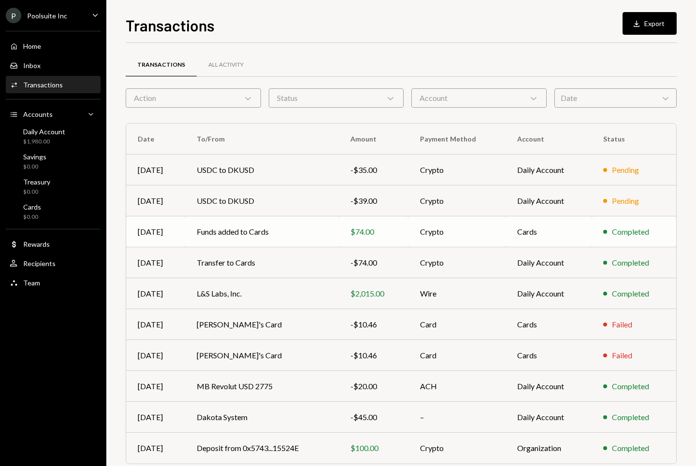
click at [322, 224] on td "Funds added to Cards" at bounding box center [261, 231] width 153 height 31
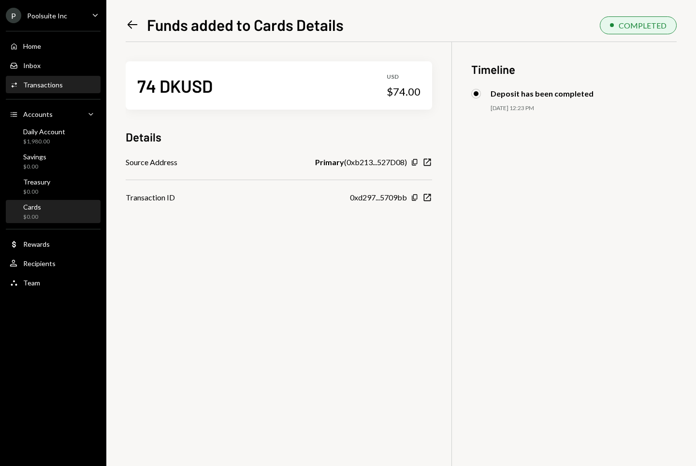
click at [43, 205] on div "Cards $0.00" at bounding box center [53, 212] width 87 height 18
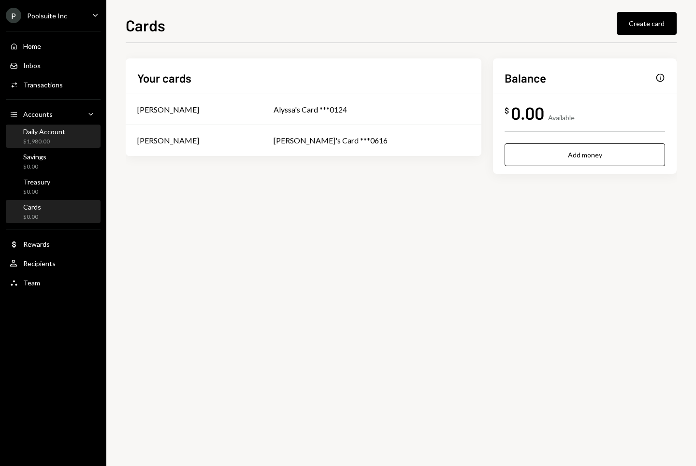
click at [53, 135] on div "Daily Account" at bounding box center [44, 132] width 42 height 8
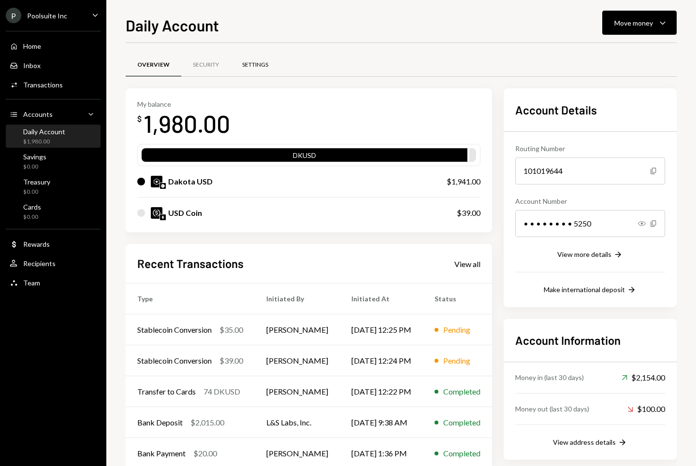
click at [246, 59] on div "Settings" at bounding box center [254, 65] width 49 height 23
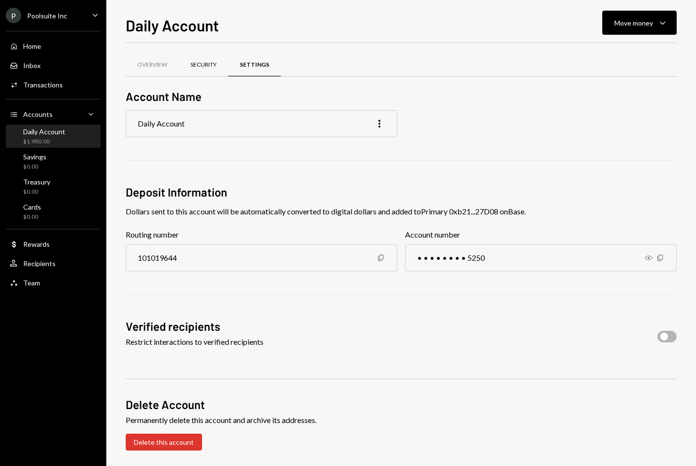
click at [200, 65] on div "Security" at bounding box center [203, 65] width 26 height 8
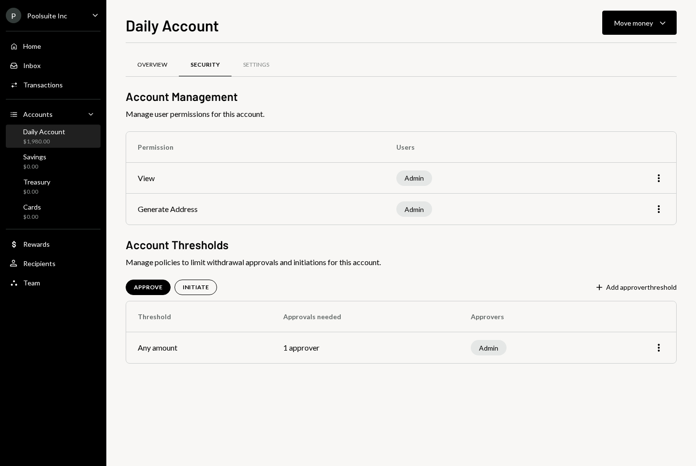
click at [150, 62] on div "Overview" at bounding box center [152, 65] width 30 height 8
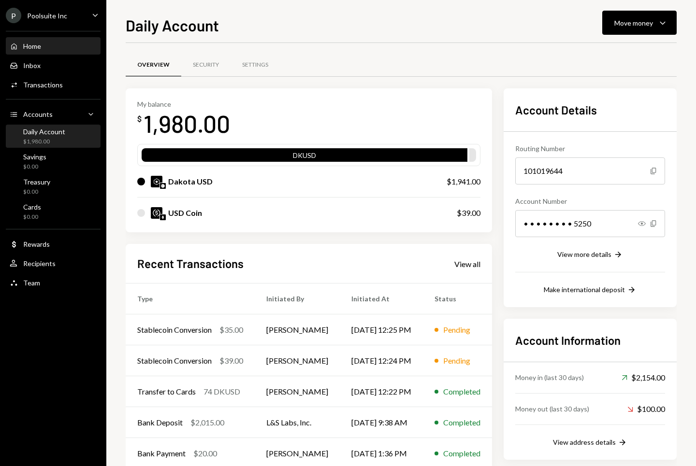
click at [32, 48] on div "Home" at bounding box center [32, 46] width 18 height 8
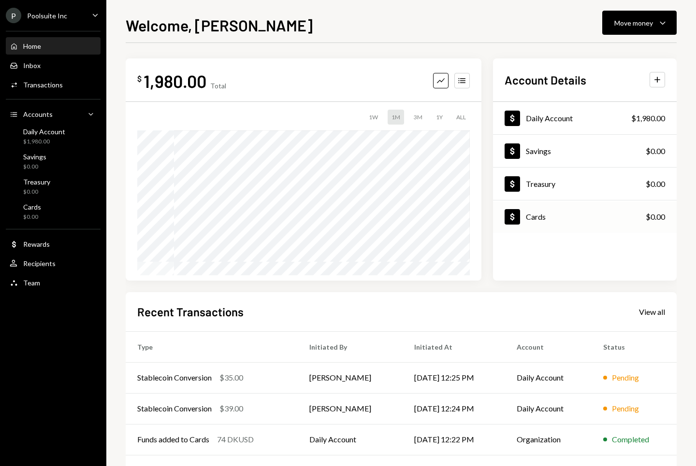
click at [540, 221] on div "Cards" at bounding box center [536, 216] width 20 height 9
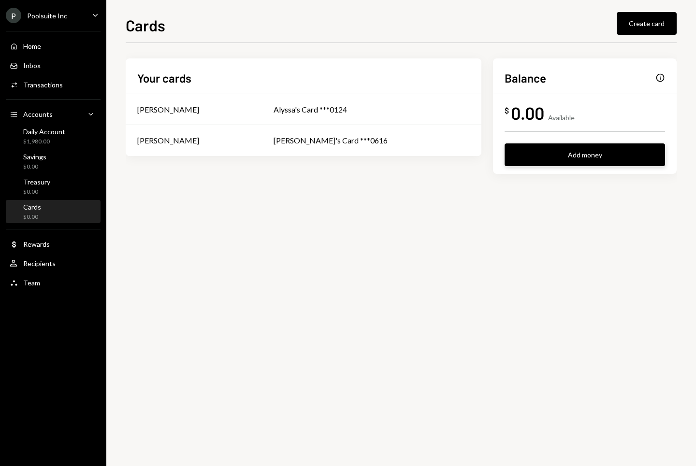
click at [586, 153] on button "Add money" at bounding box center [584, 154] width 160 height 23
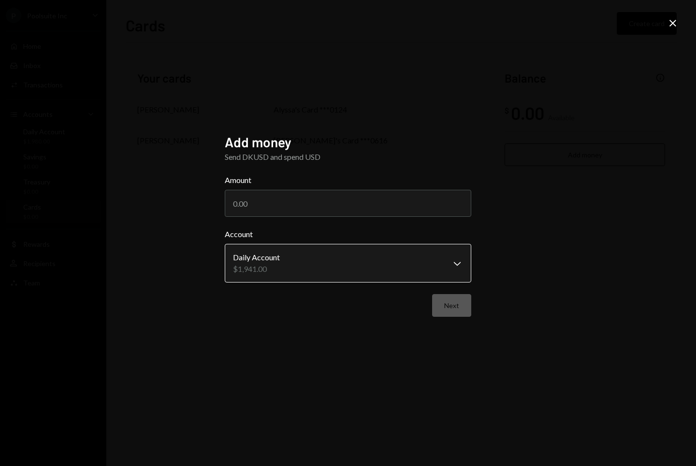
click at [309, 266] on body "**********" at bounding box center [348, 233] width 696 height 466
click at [330, 329] on div "**********" at bounding box center [348, 233] width 246 height 199
click at [262, 201] on input "Amount" at bounding box center [348, 203] width 246 height 27
click at [673, 22] on icon "Close" at bounding box center [673, 23] width 12 height 12
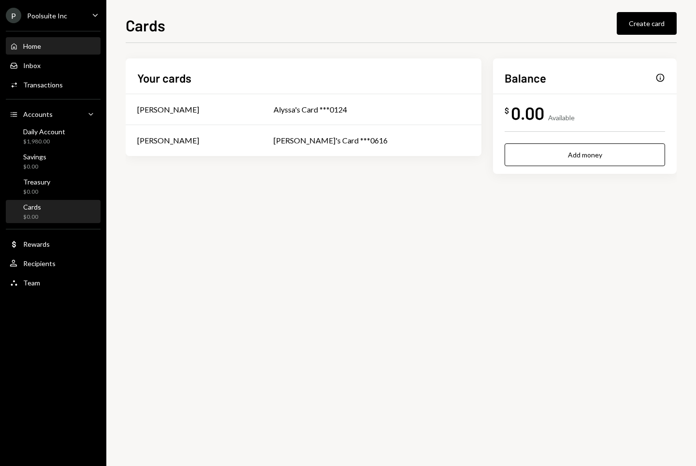
click at [29, 44] on div "Home" at bounding box center [32, 46] width 18 height 8
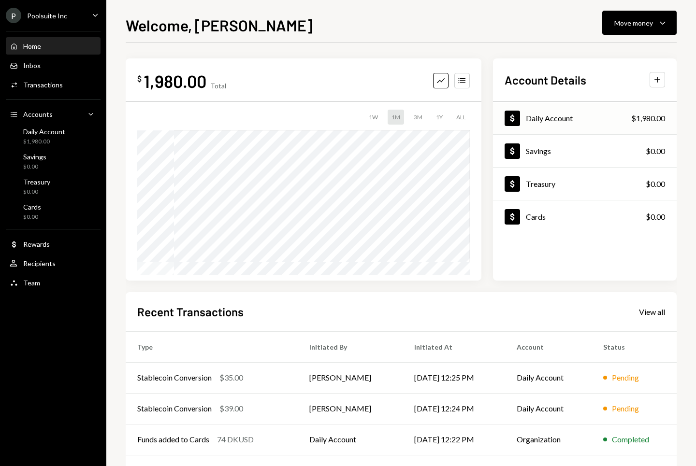
click at [568, 121] on div "Daily Account" at bounding box center [549, 118] width 47 height 9
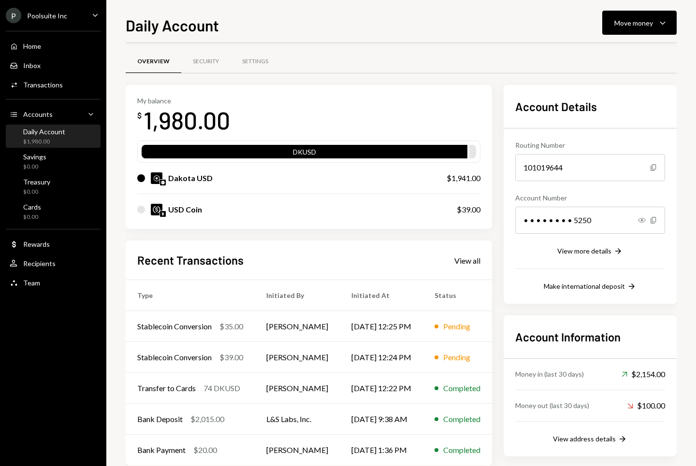
scroll to position [22, 0]
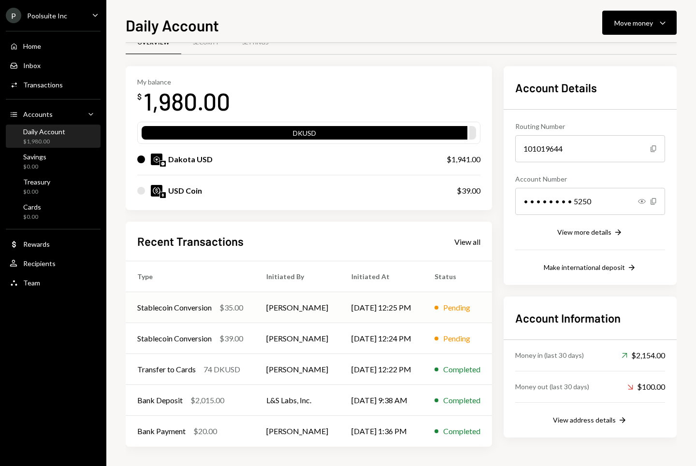
click at [301, 313] on td "[PERSON_NAME]" at bounding box center [297, 307] width 85 height 31
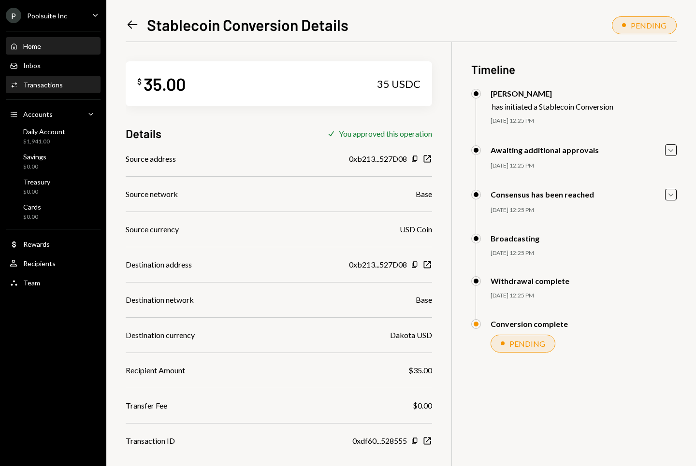
click at [31, 42] on div "Home" at bounding box center [32, 46] width 18 height 8
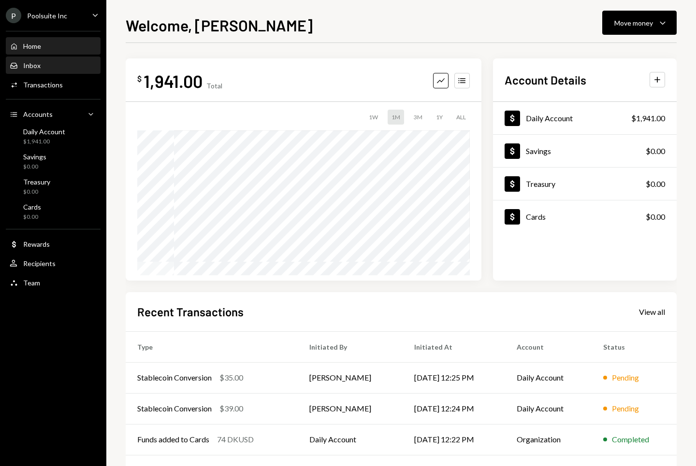
click at [42, 68] on div "Inbox Inbox" at bounding box center [53, 65] width 87 height 9
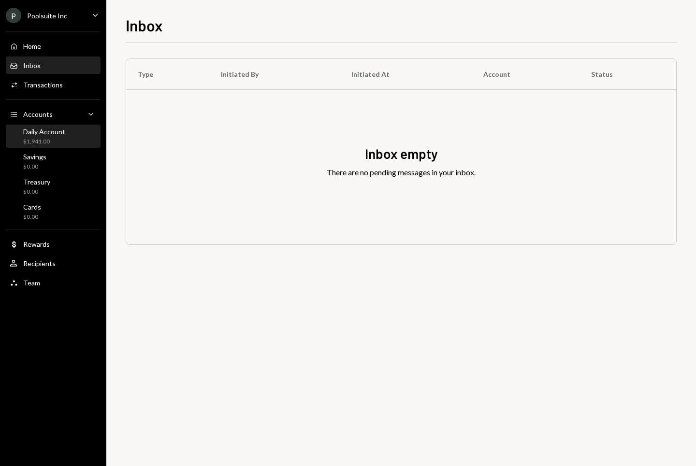
click at [59, 139] on div "$1,941.00" at bounding box center [44, 142] width 42 height 8
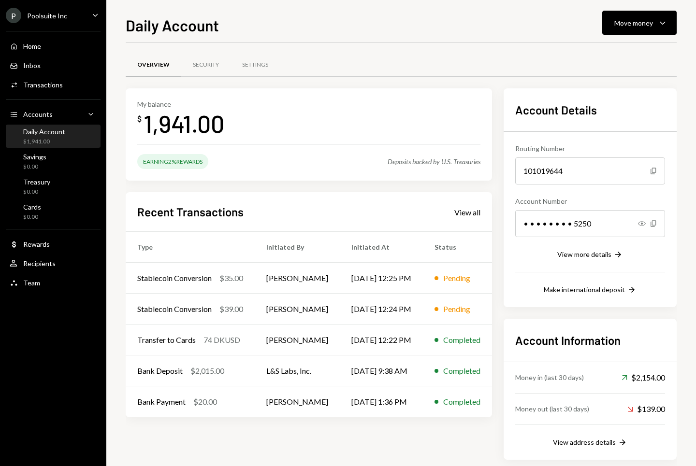
click at [435, 160] on div "Deposits backed by U.S. Treasuries" at bounding box center [433, 161] width 93 height 8
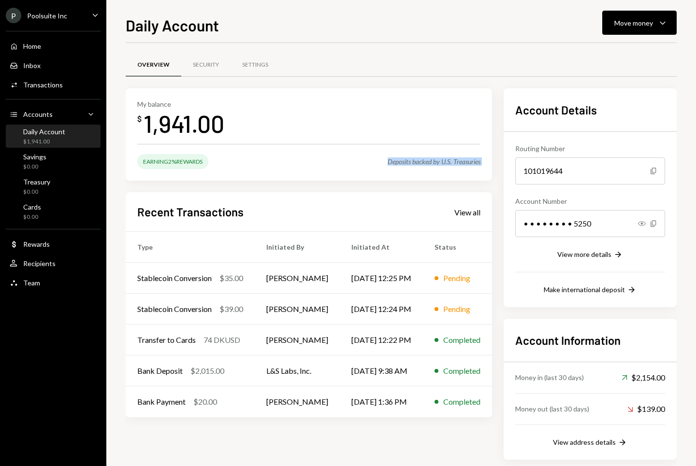
click at [435, 160] on div "Deposits backed by U.S. Treasuries" at bounding box center [433, 161] width 93 height 8
click at [45, 209] on div "Cards $0.00" at bounding box center [53, 212] width 87 height 18
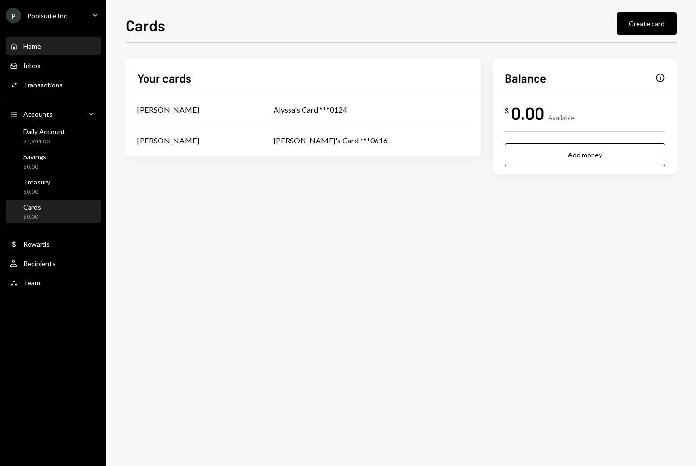
click at [38, 48] on div "Home" at bounding box center [32, 46] width 18 height 8
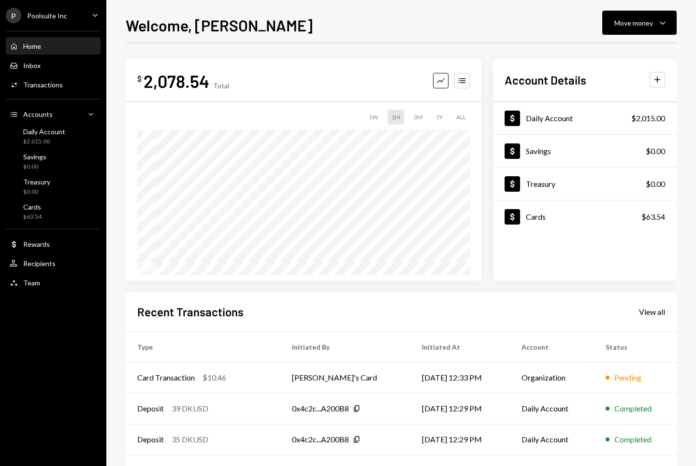
scroll to position [70, 0]
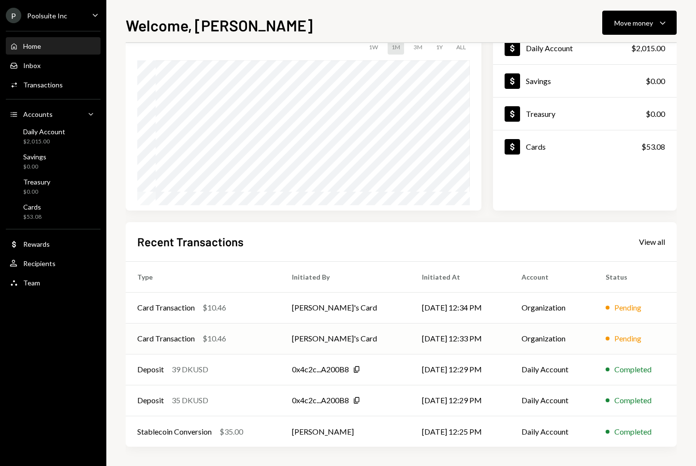
click at [422, 343] on td "[DATE] 12:33 PM" at bounding box center [460, 338] width 100 height 31
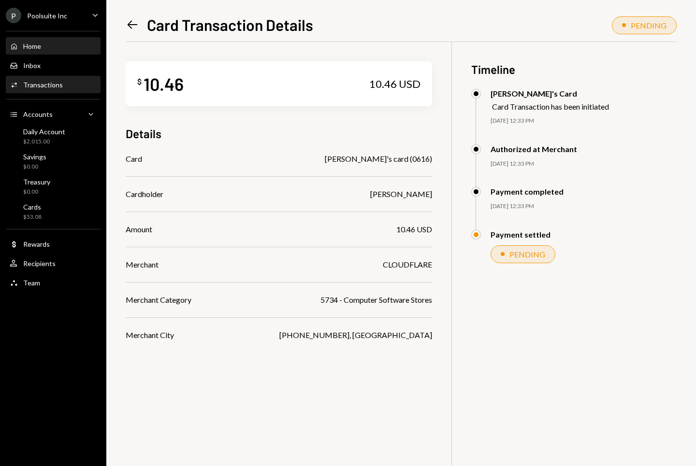
click at [31, 48] on div "Home" at bounding box center [32, 46] width 18 height 8
